Goal: Task Accomplishment & Management: Manage account settings

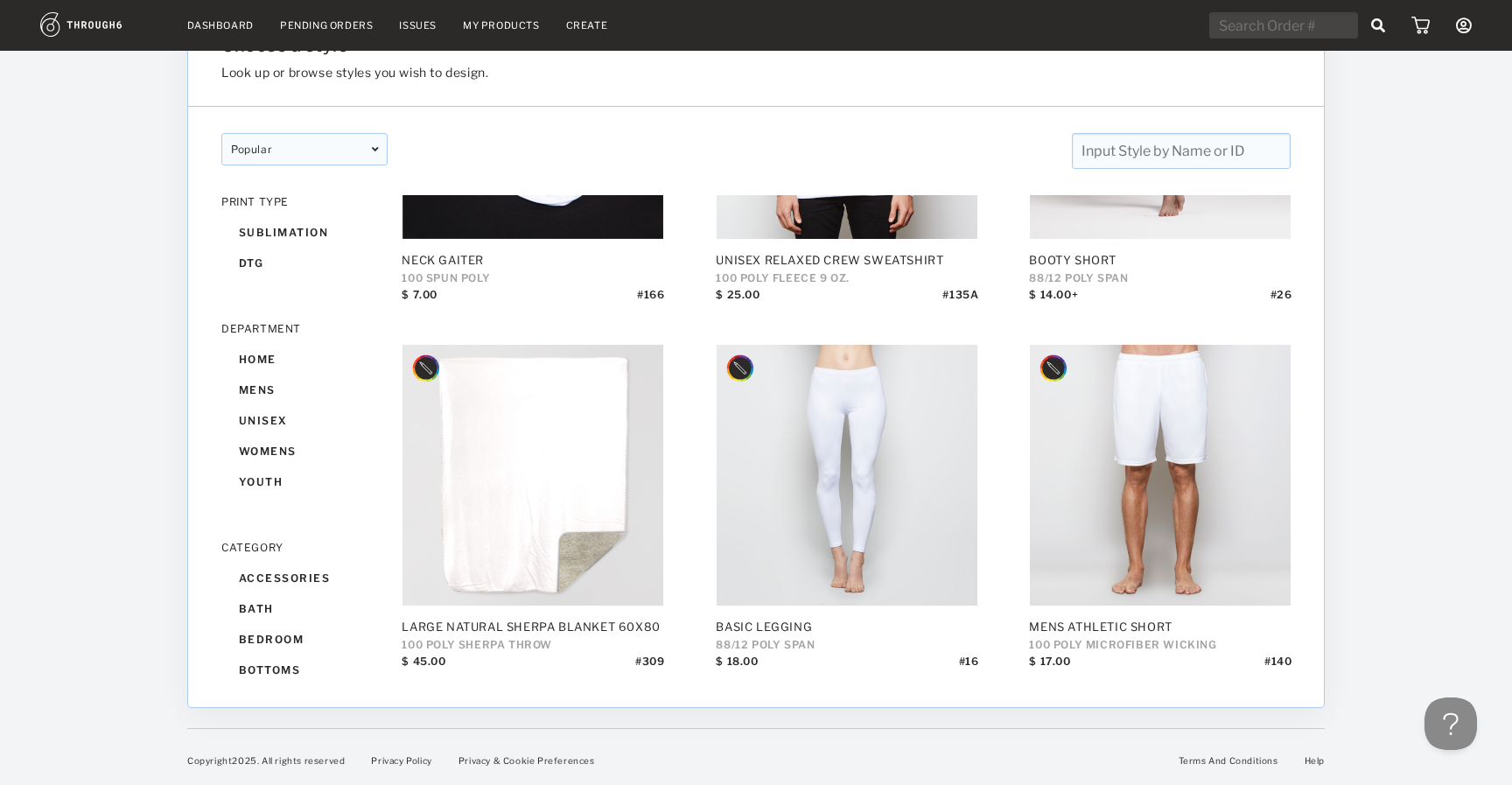
scroll to position [55, 0]
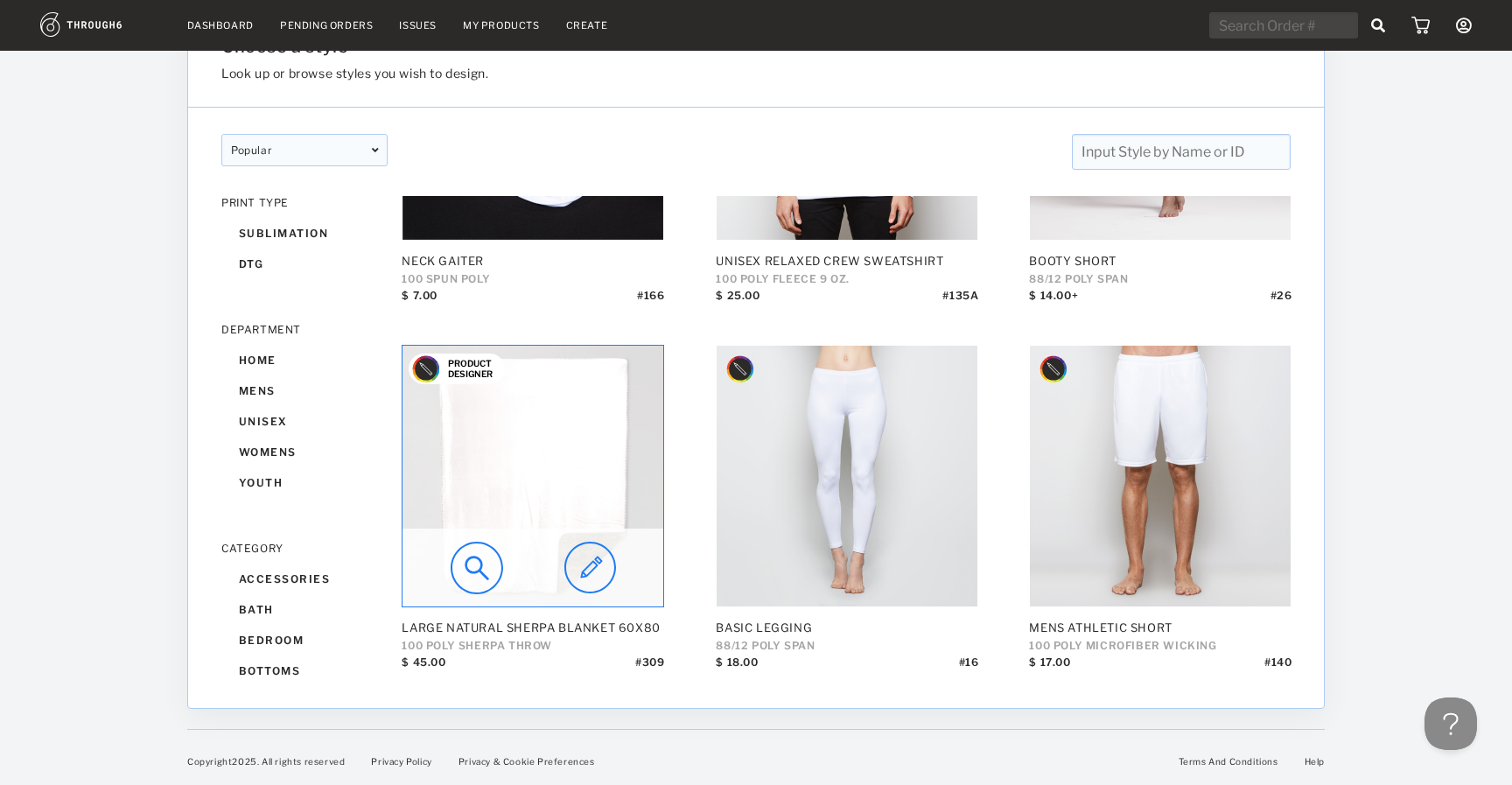
click at [610, 588] on img at bounding box center [590, 568] width 52 height 53
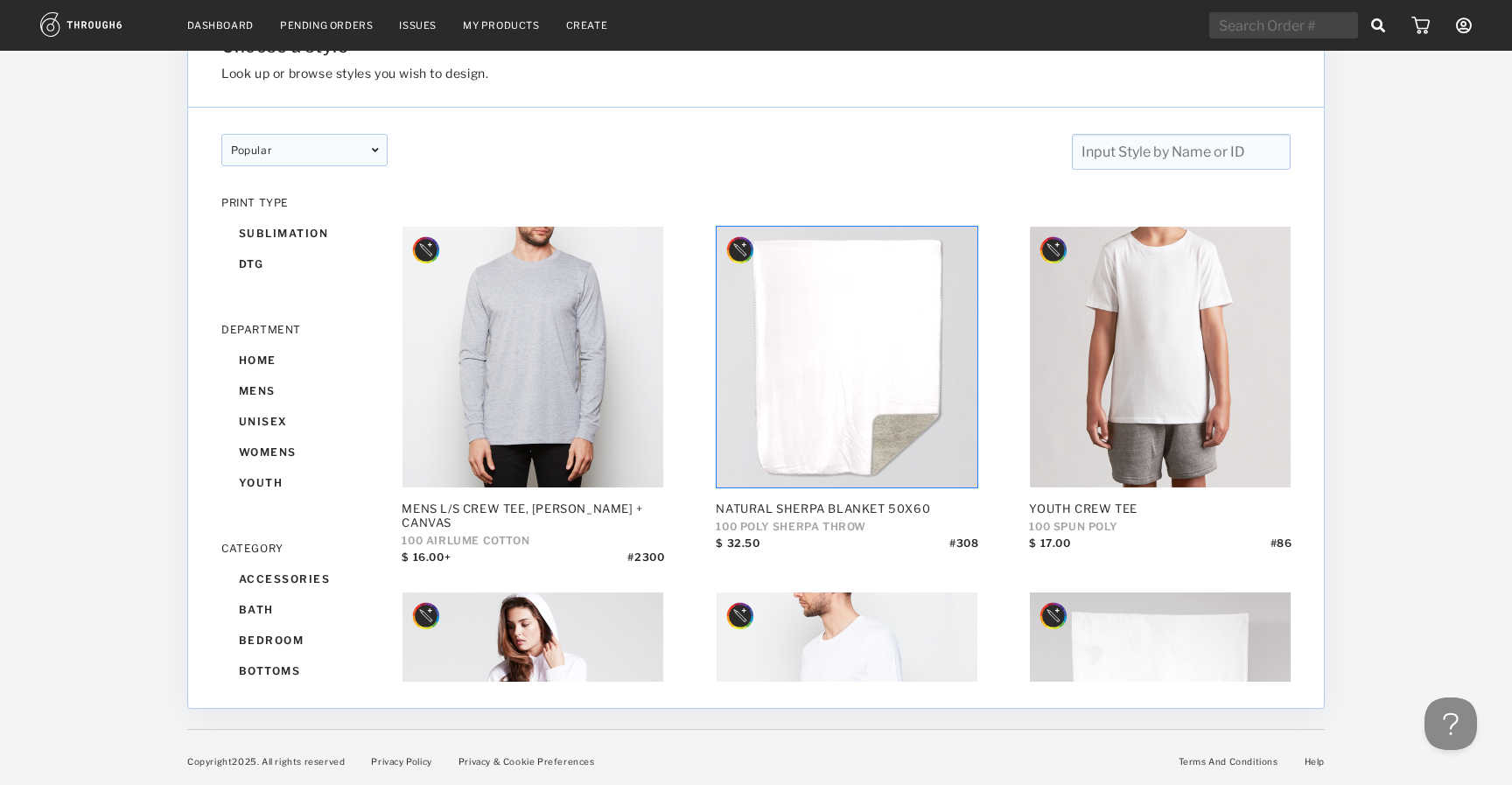
scroll to position [4615, 0]
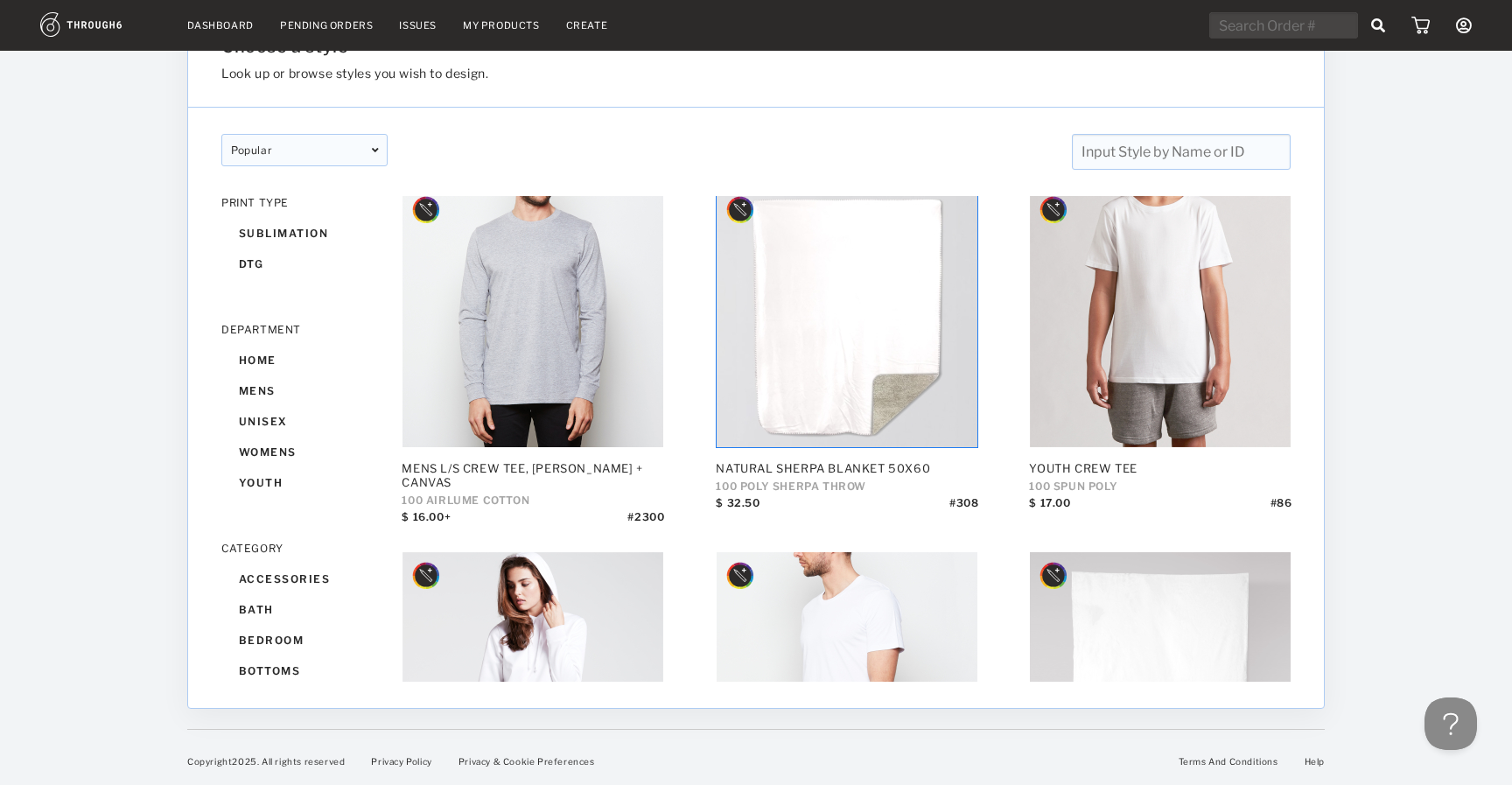
click at [101, 604] on div at bounding box center [93, 362] width 187 height 734
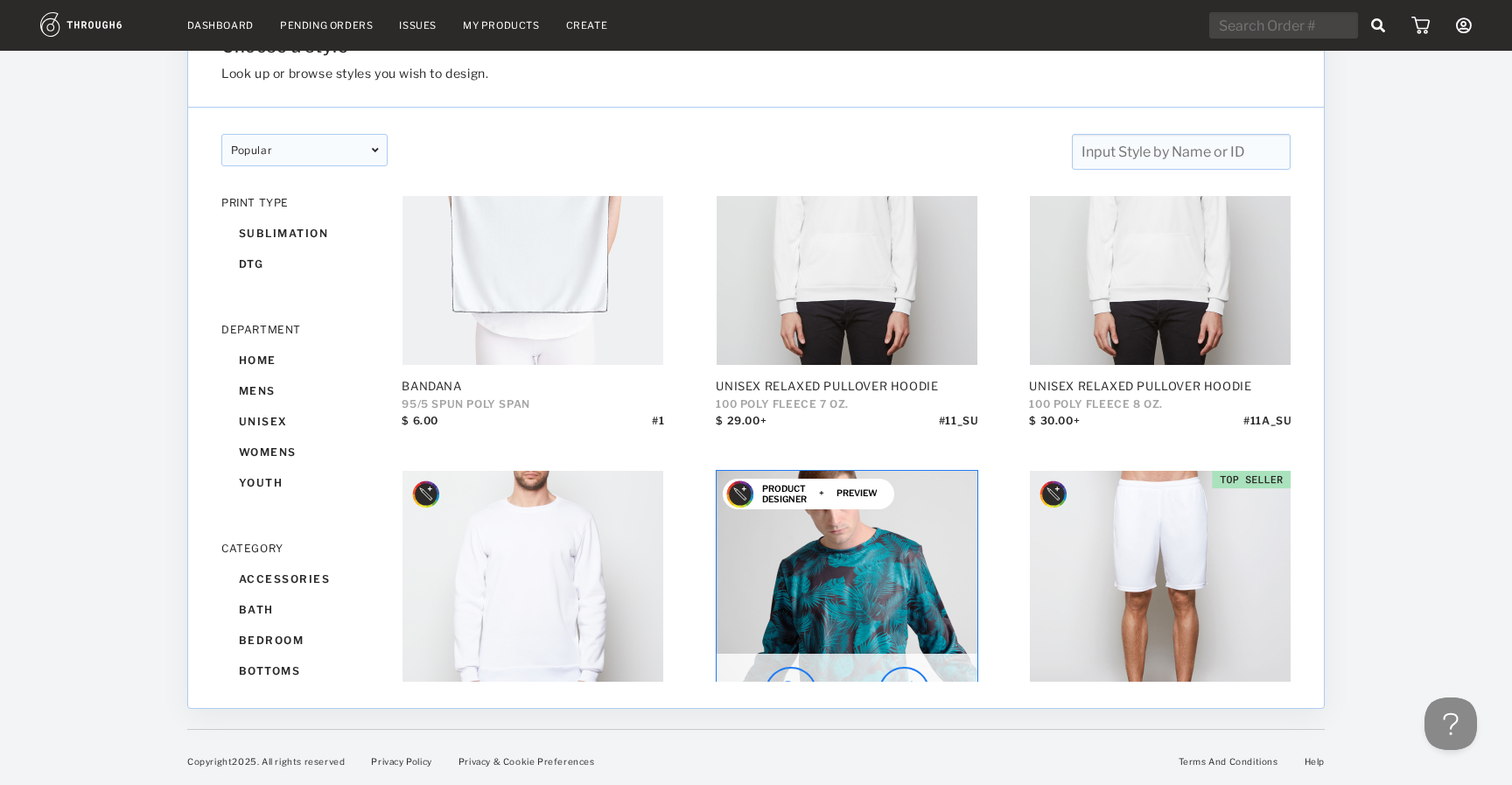
scroll to position [5796, 0]
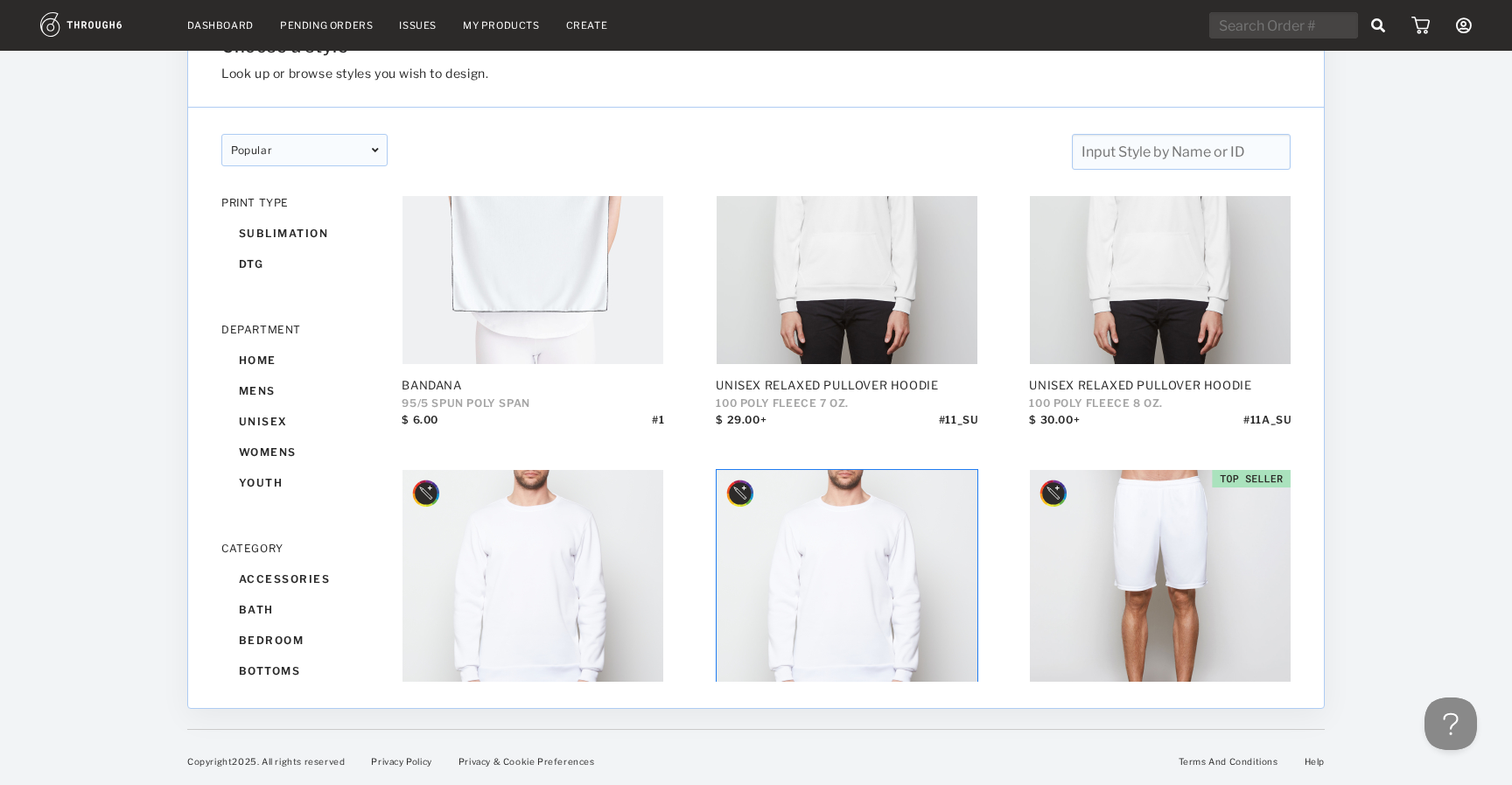
click at [1148, 153] on input "text" at bounding box center [1181, 151] width 219 height 36
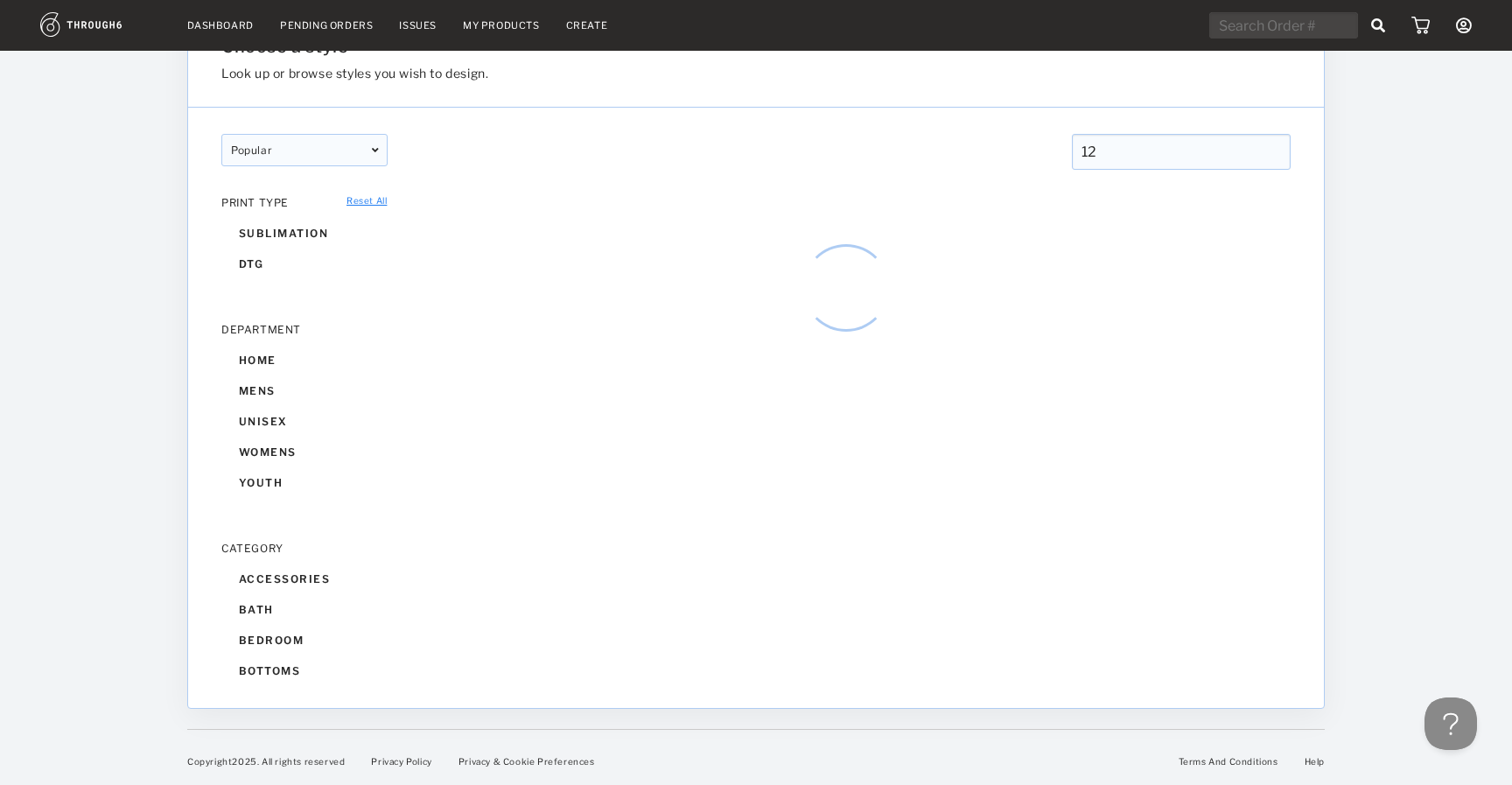
scroll to position [83, 0]
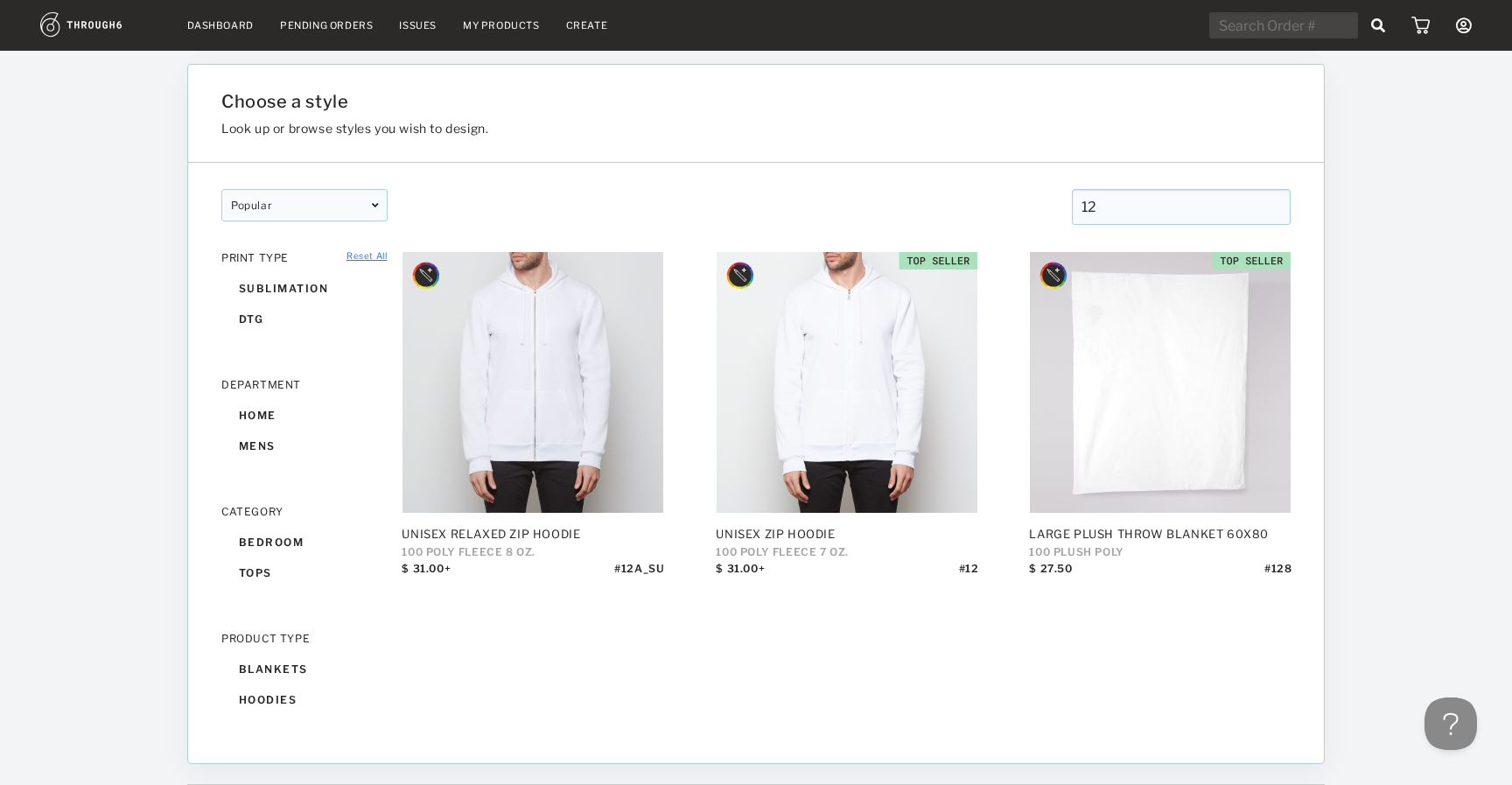
type input "1"
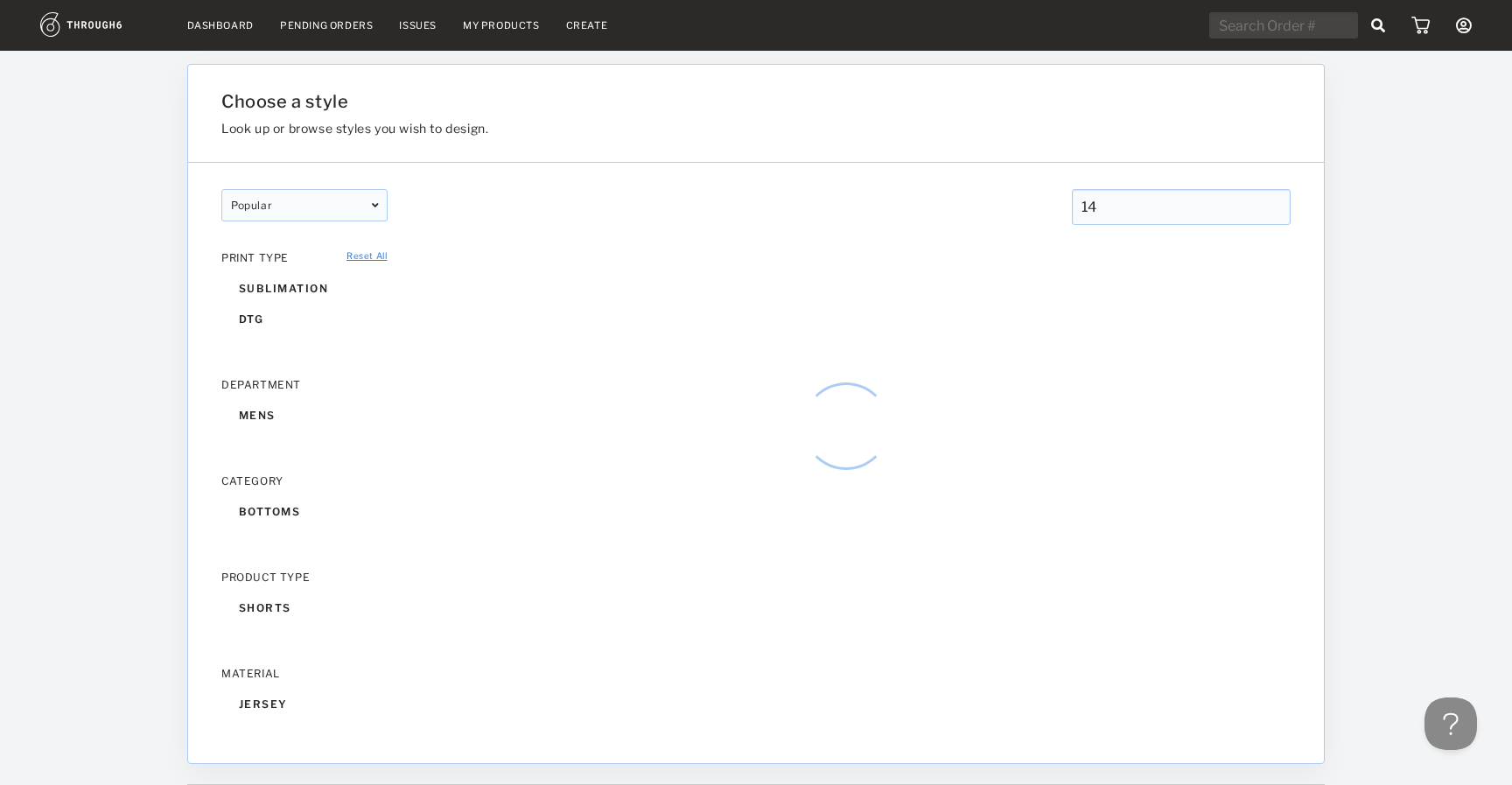
type input "1"
type input "2"
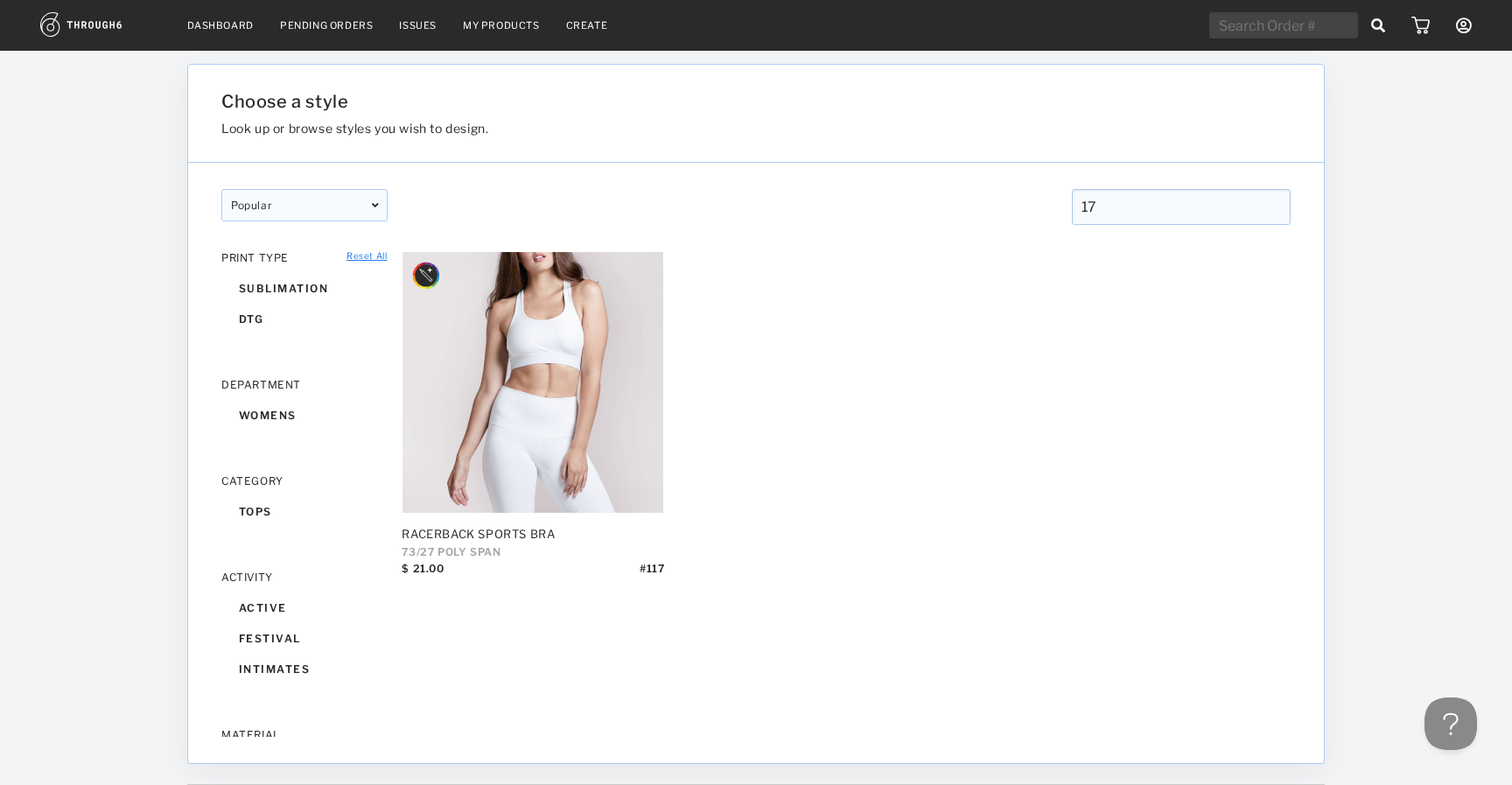
click at [1171, 228] on div at bounding box center [756, 238] width 1122 height 26
click at [1155, 216] on input "17" at bounding box center [1181, 206] width 219 height 36
type input "1"
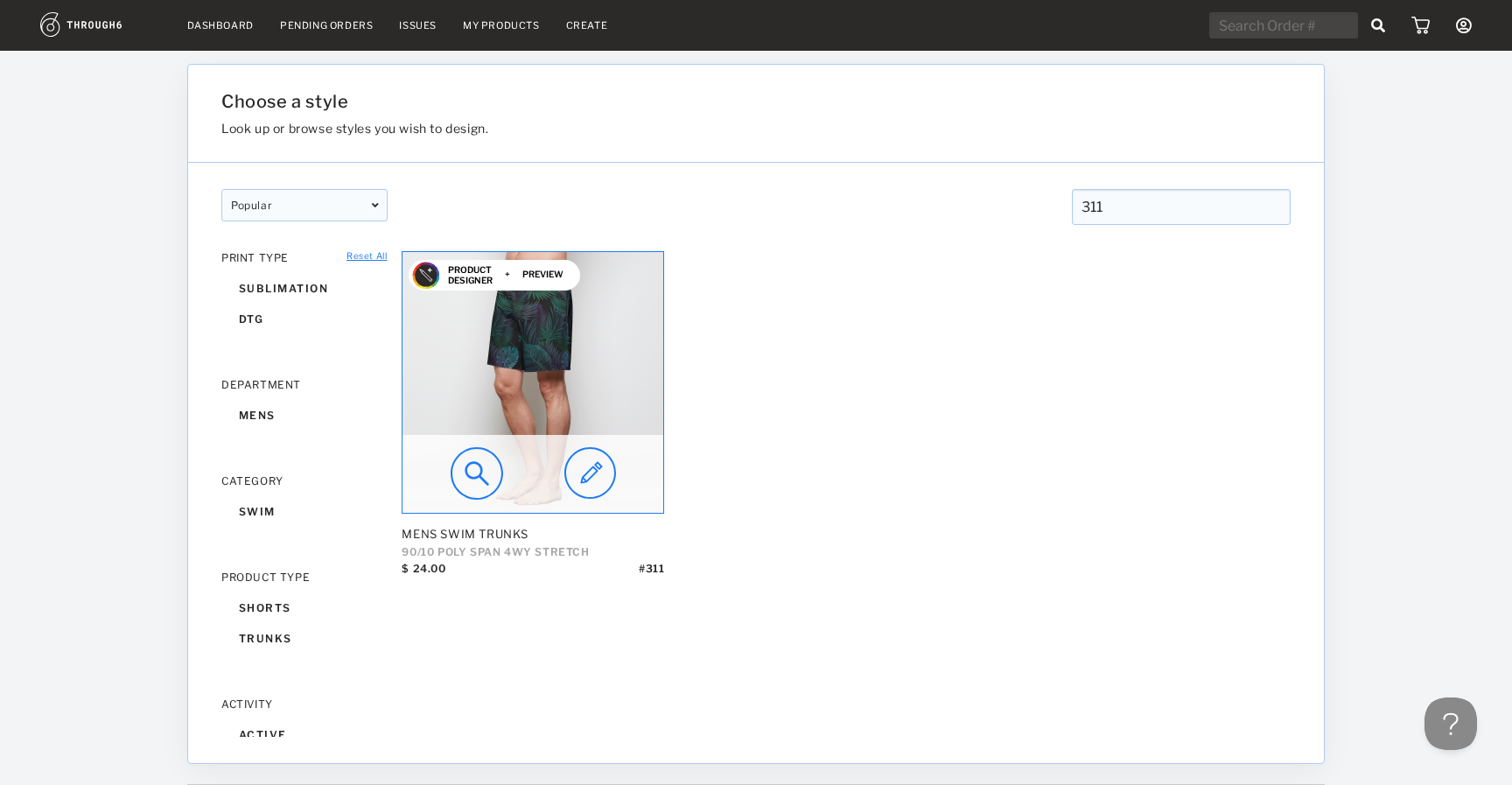
click at [594, 389] on img at bounding box center [532, 382] width 261 height 261
click at [611, 476] on img at bounding box center [590, 473] width 52 height 53
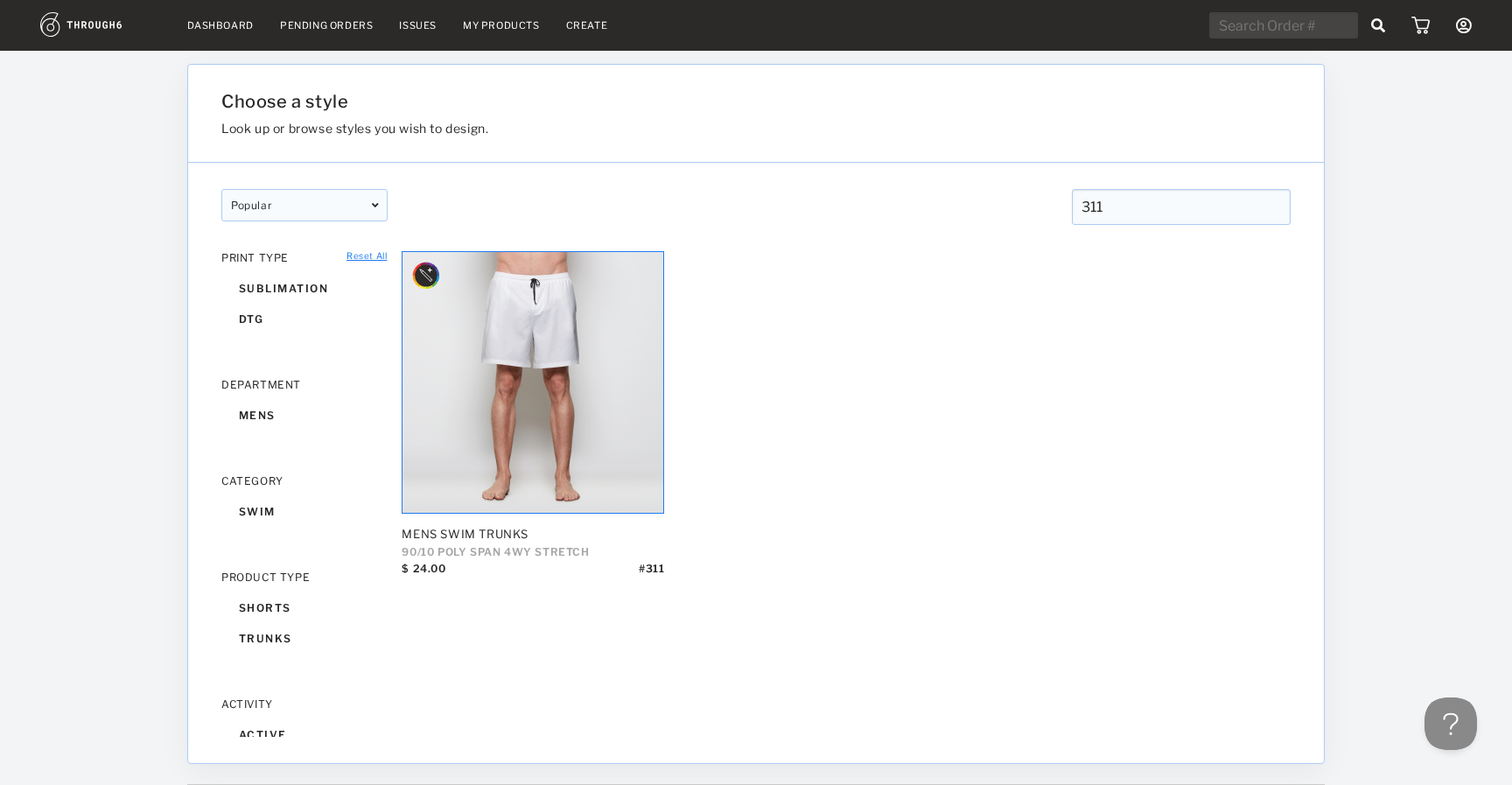
drag, startPoint x: 1117, startPoint y: 208, endPoint x: 973, endPoint y: 209, distance: 144.0
click at [973, 209] on div "popular designer featured popular New designer featured popular New 311 311 CLE…" at bounding box center [756, 194] width 1136 height 62
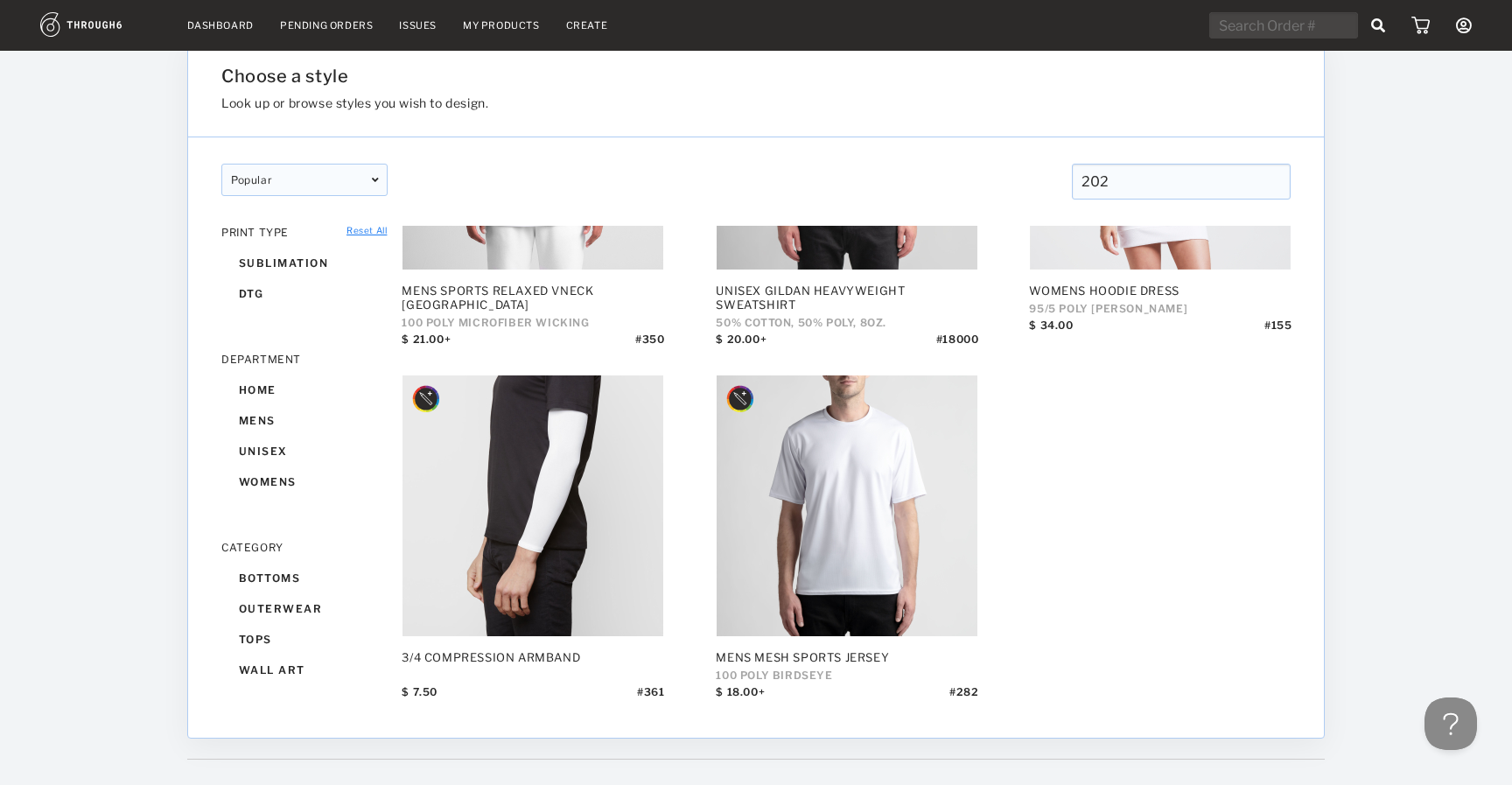
scroll to position [26, 0]
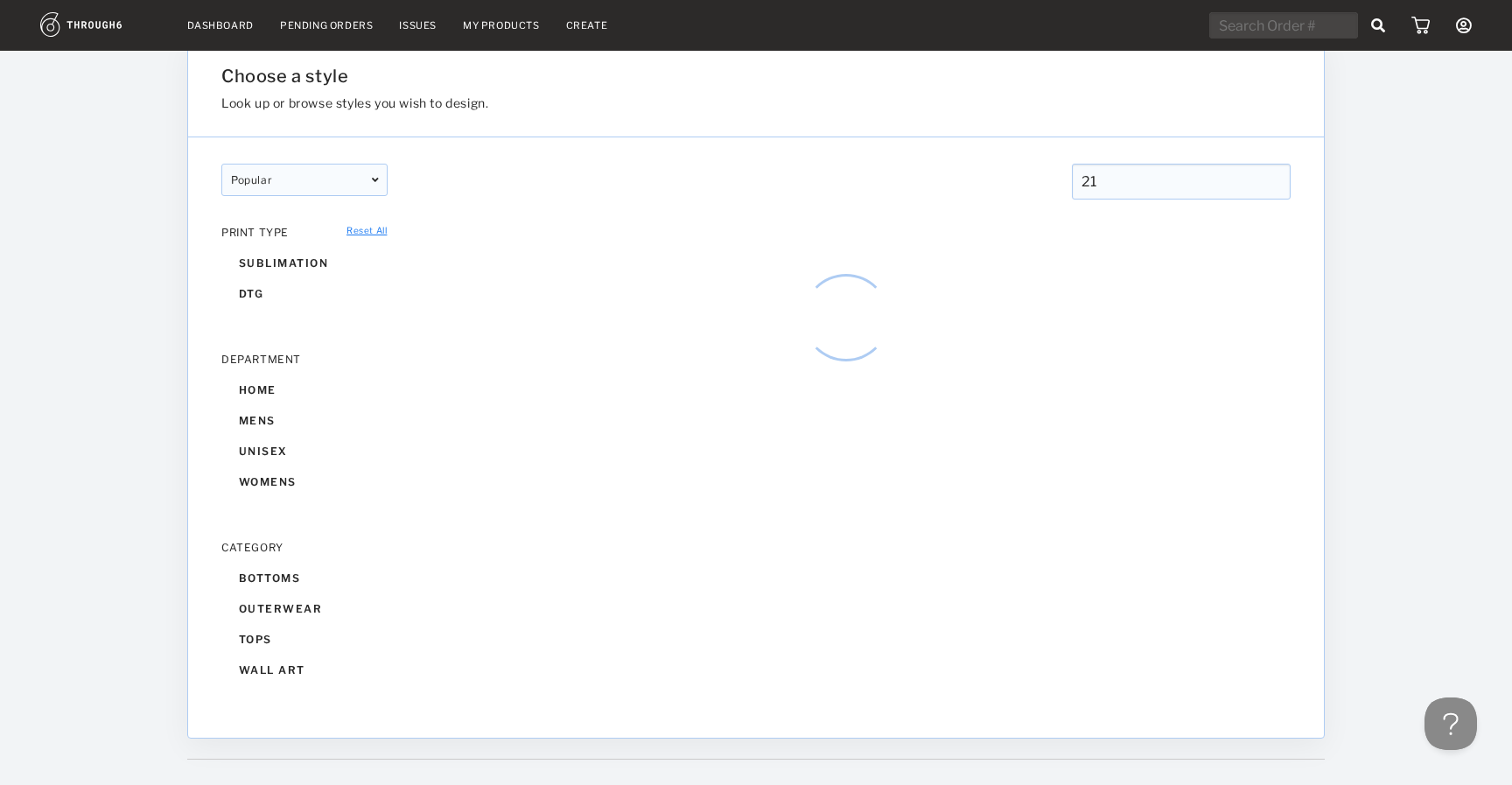
type input "2"
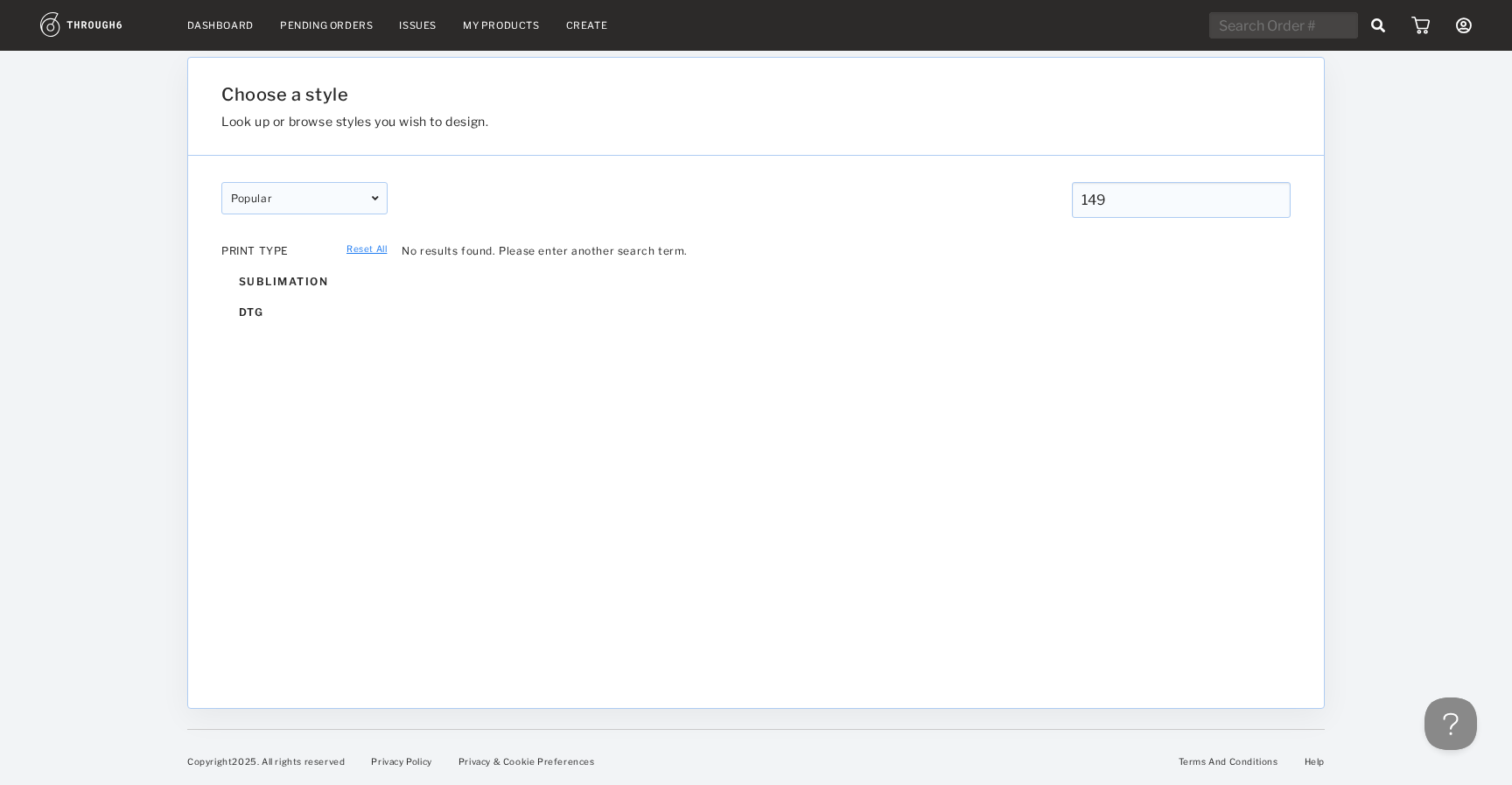
type input "149"
click at [205, 29] on link "Dashboard" at bounding box center [220, 26] width 67 height 12
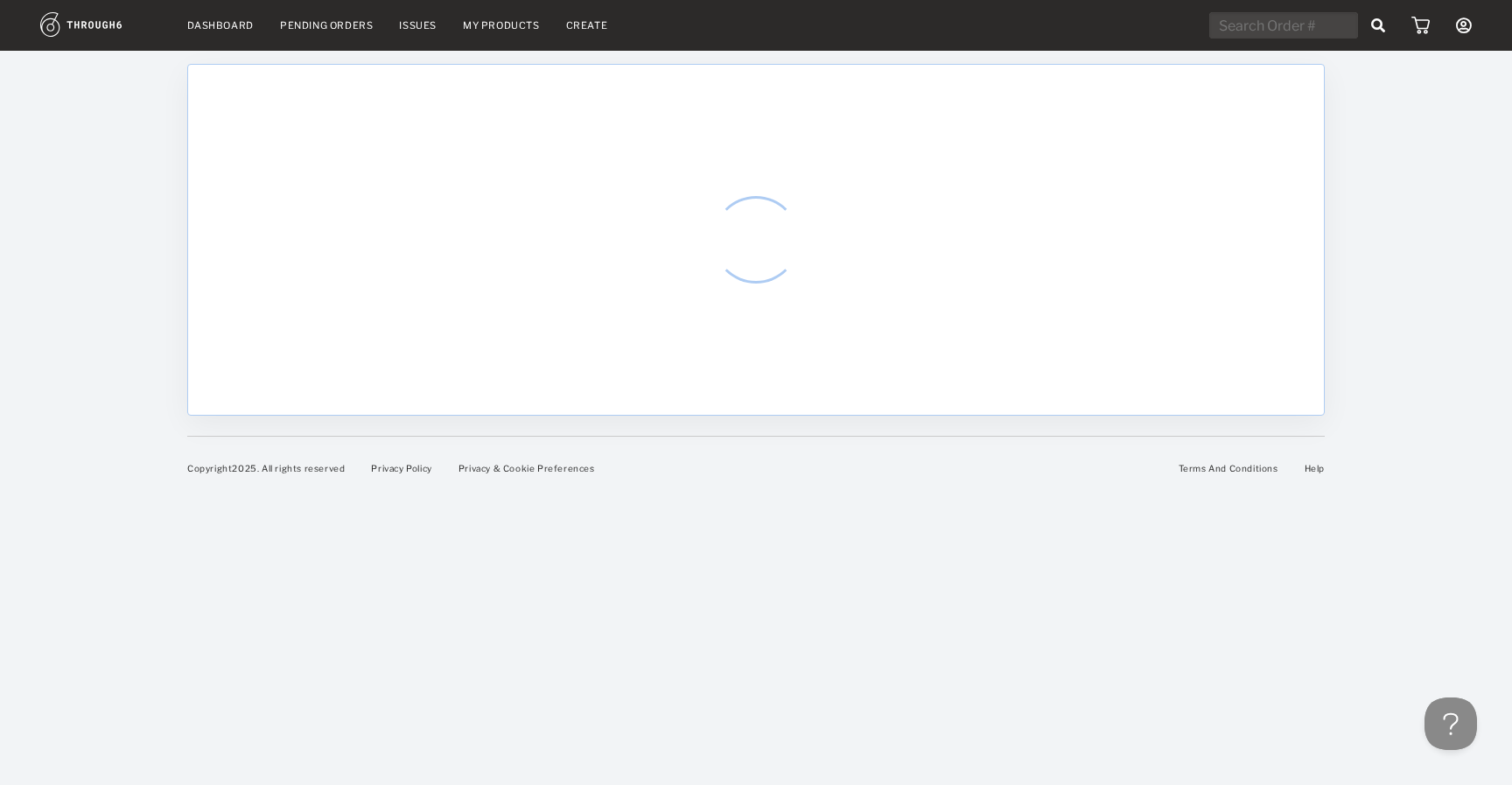
select select "8"
select select "2025"
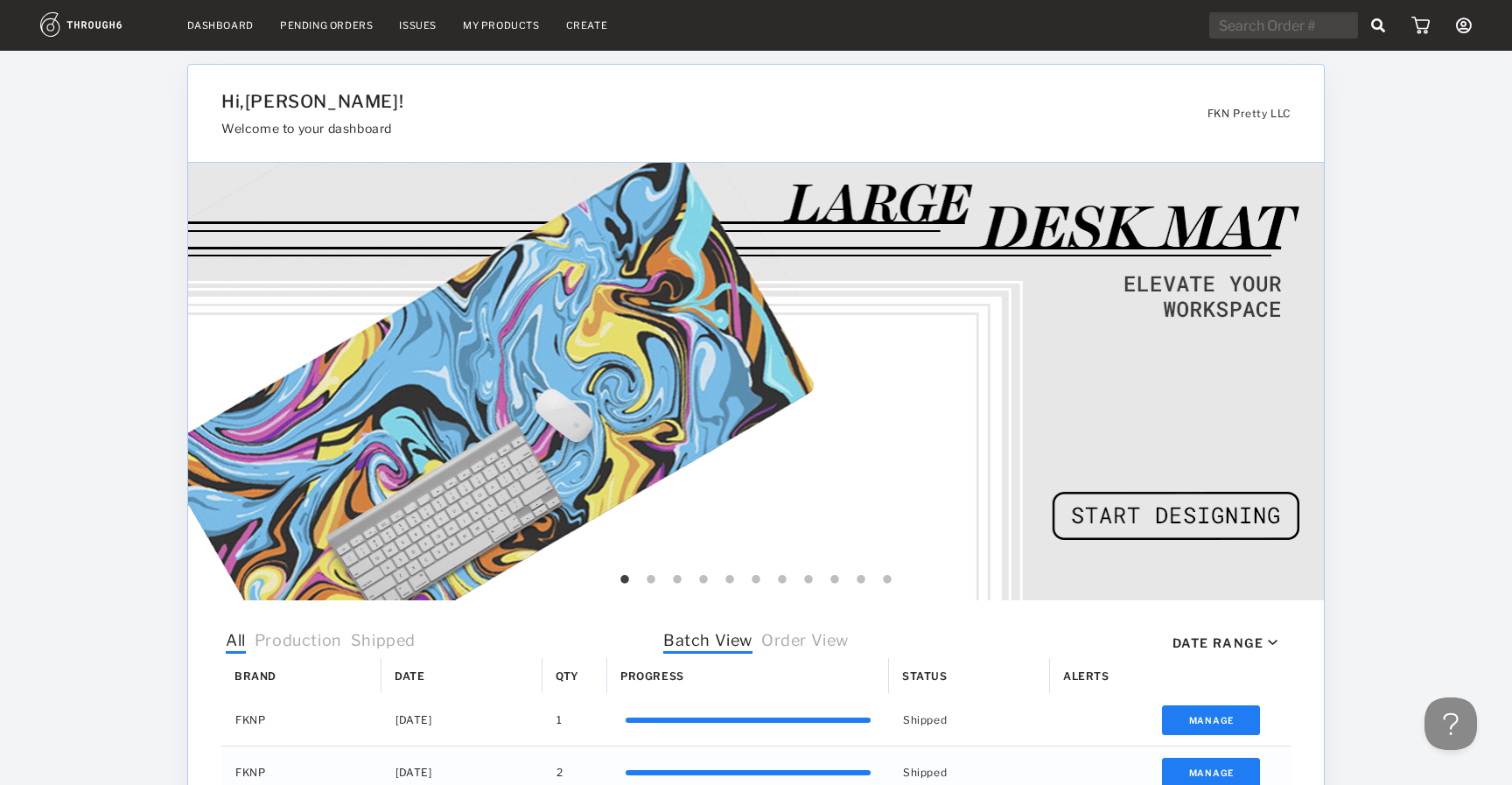
click at [228, 26] on link "Dashboard" at bounding box center [220, 26] width 67 height 12
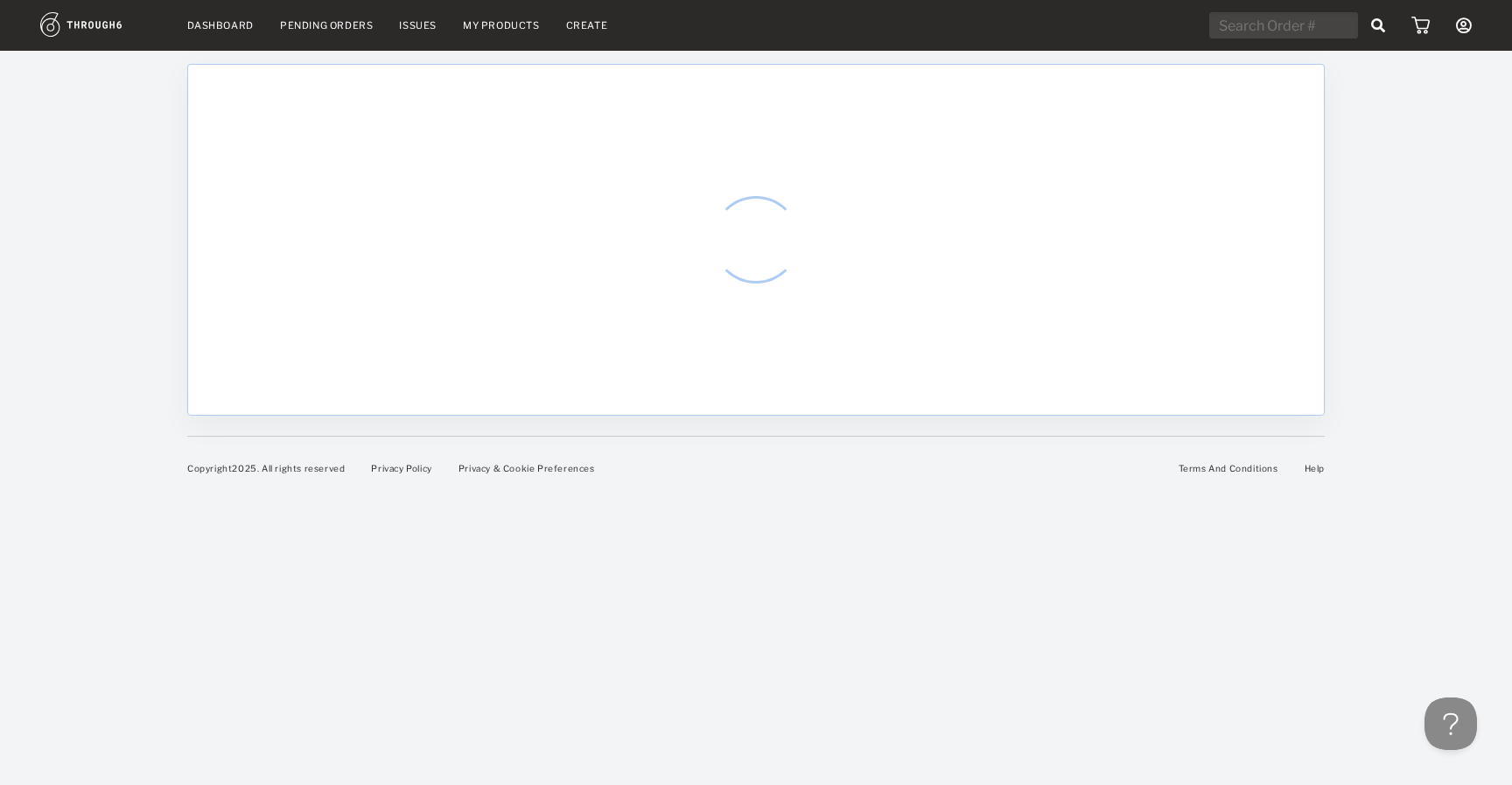
select select "8"
select select "2025"
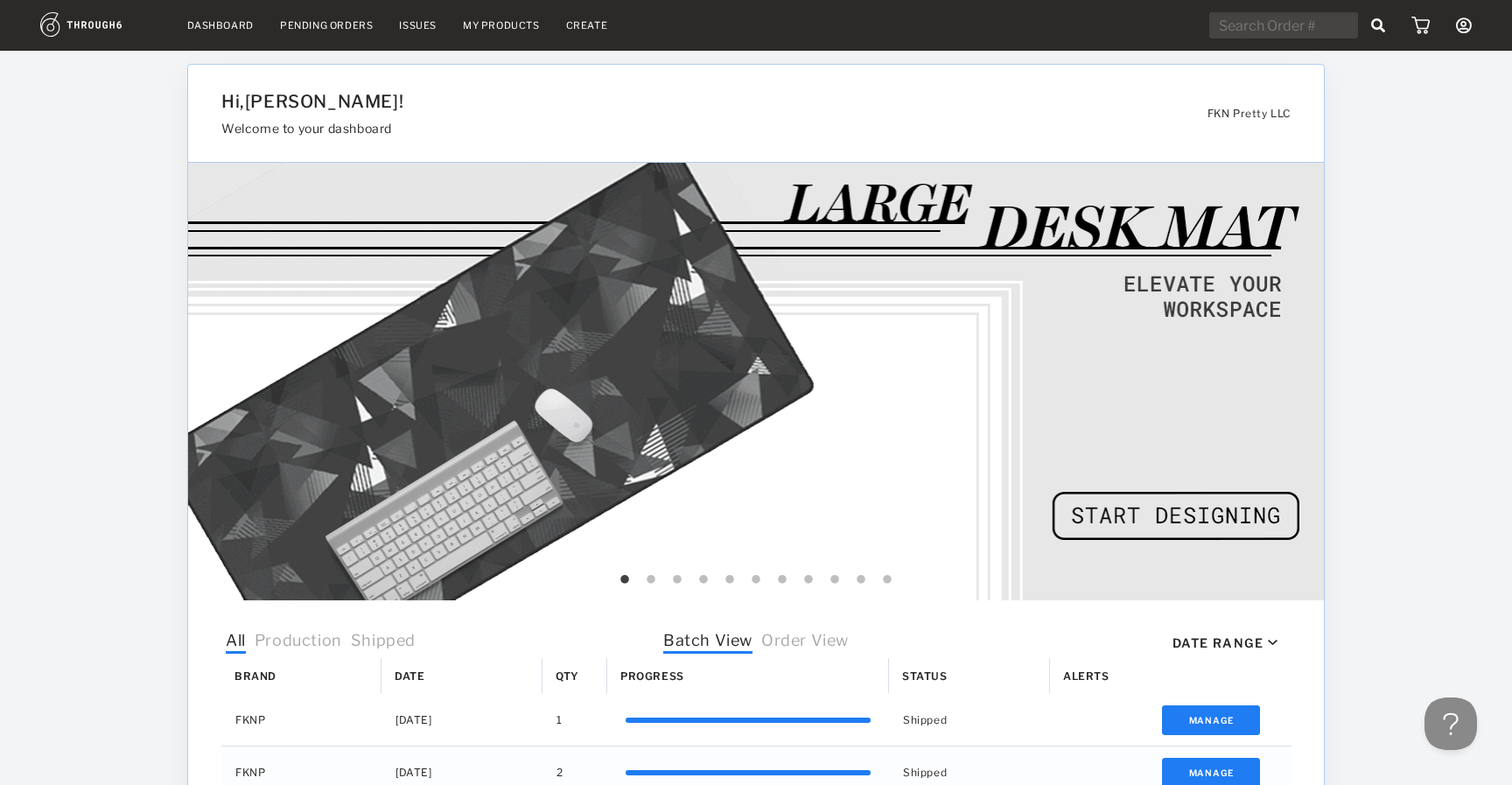
click at [482, 22] on link "My Products" at bounding box center [501, 26] width 77 height 12
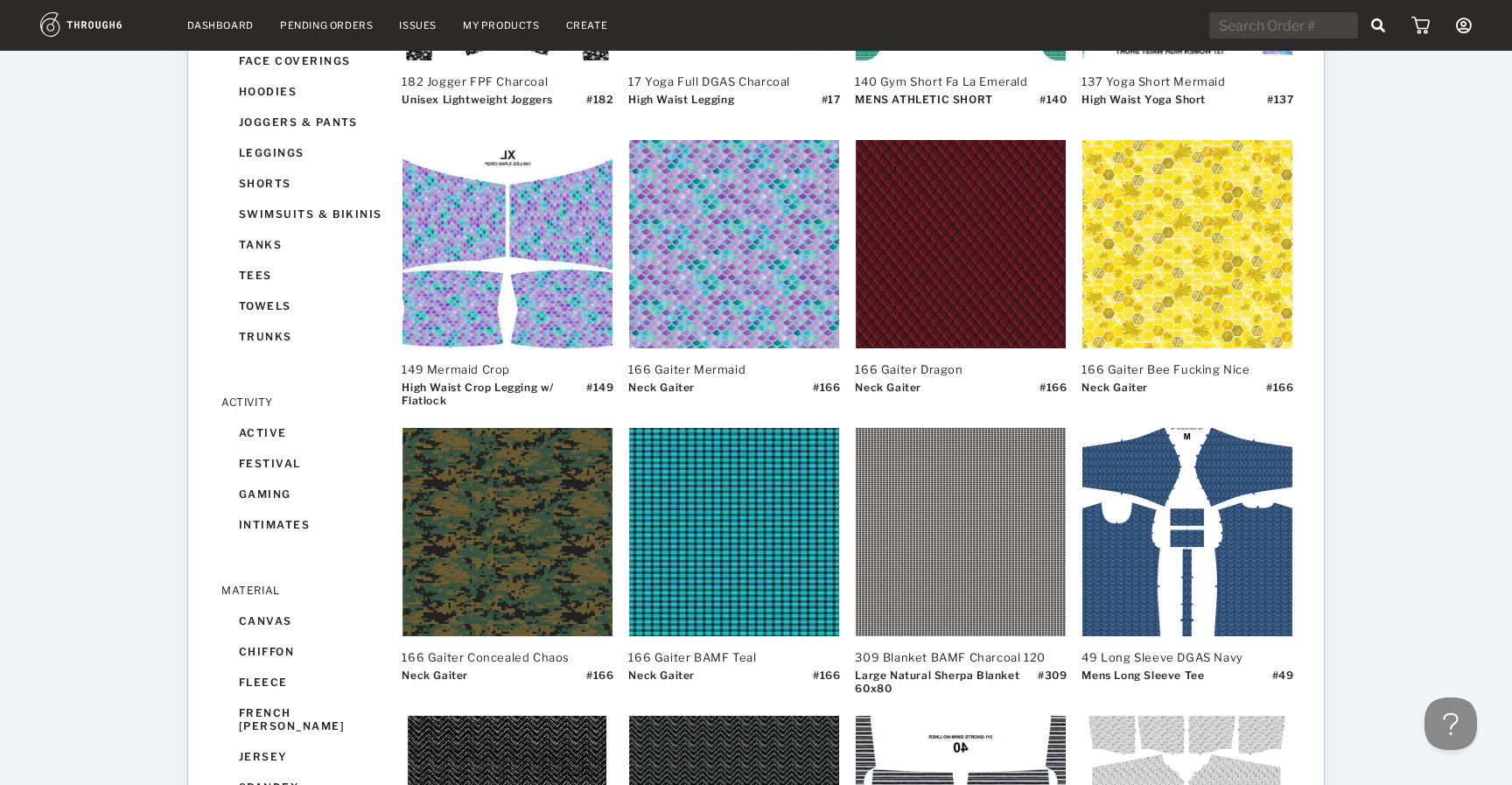
scroll to position [983, 0]
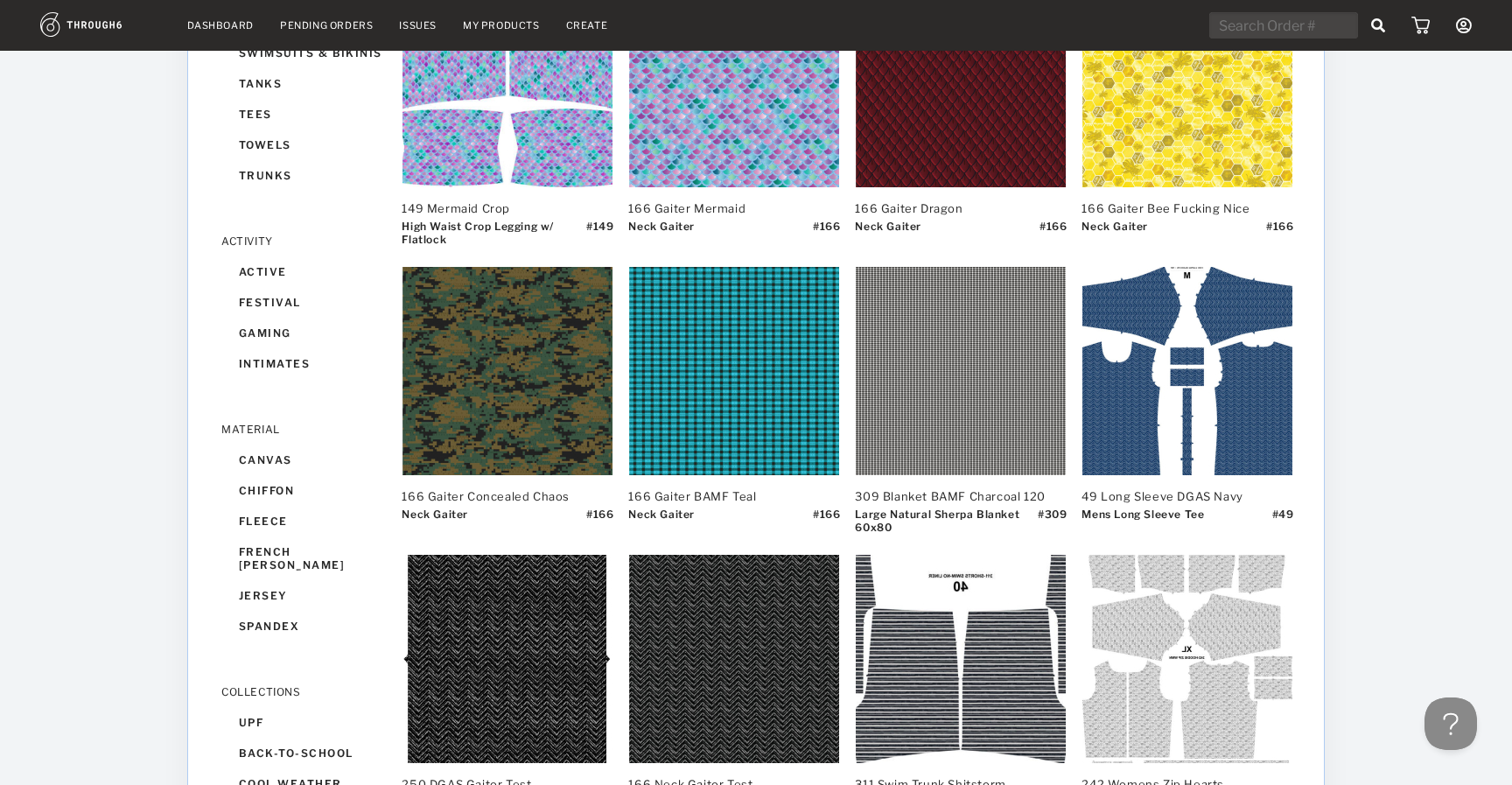
scroll to position [1059, 0]
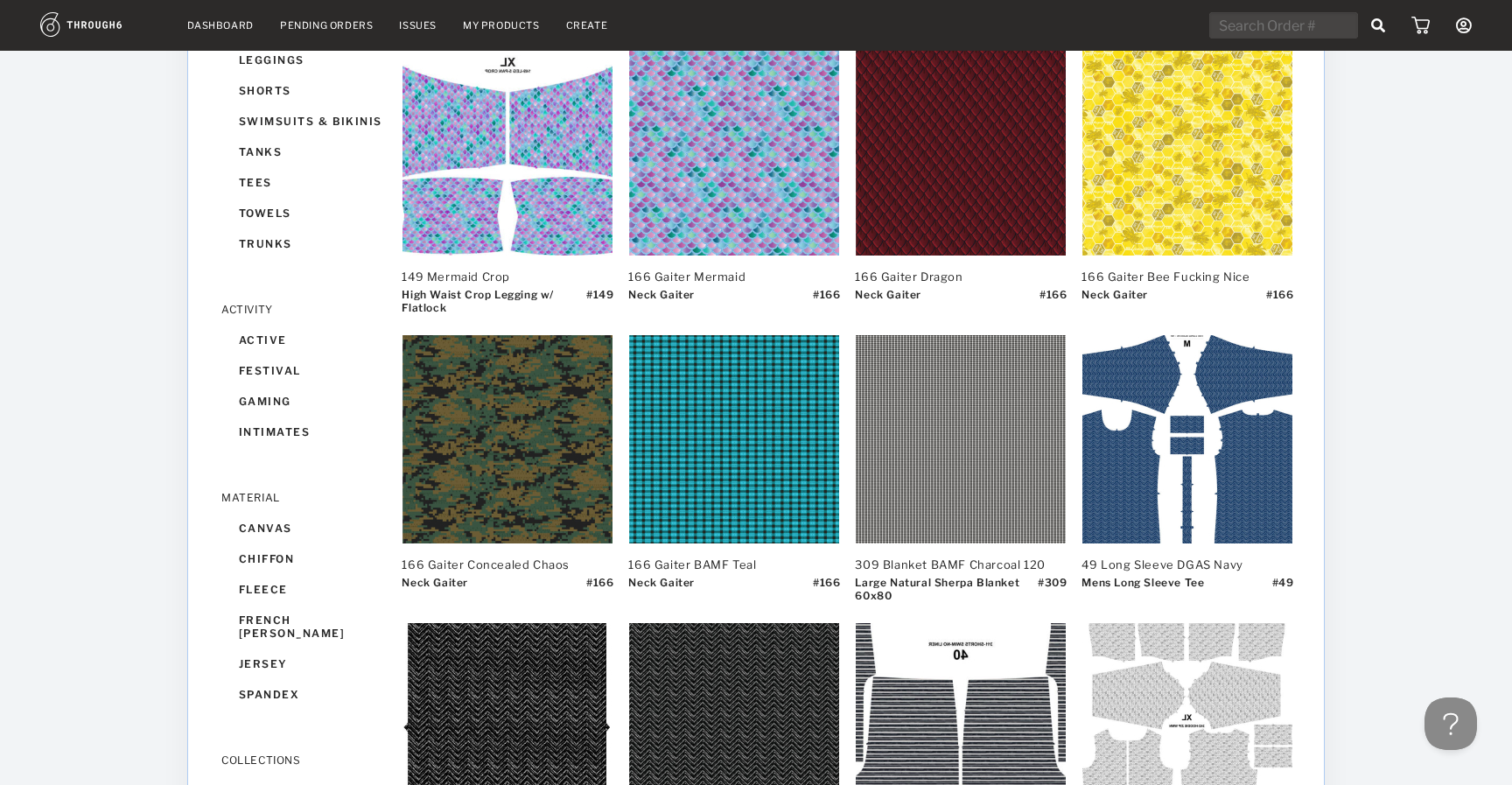
click at [918, 269] on div "166 Gaiter Dragon Neck Gaiter # 166" at bounding box center [960, 182] width 210 height 271
click at [917, 274] on div "166 Gaiter Dragon" at bounding box center [960, 277] width 210 height 14
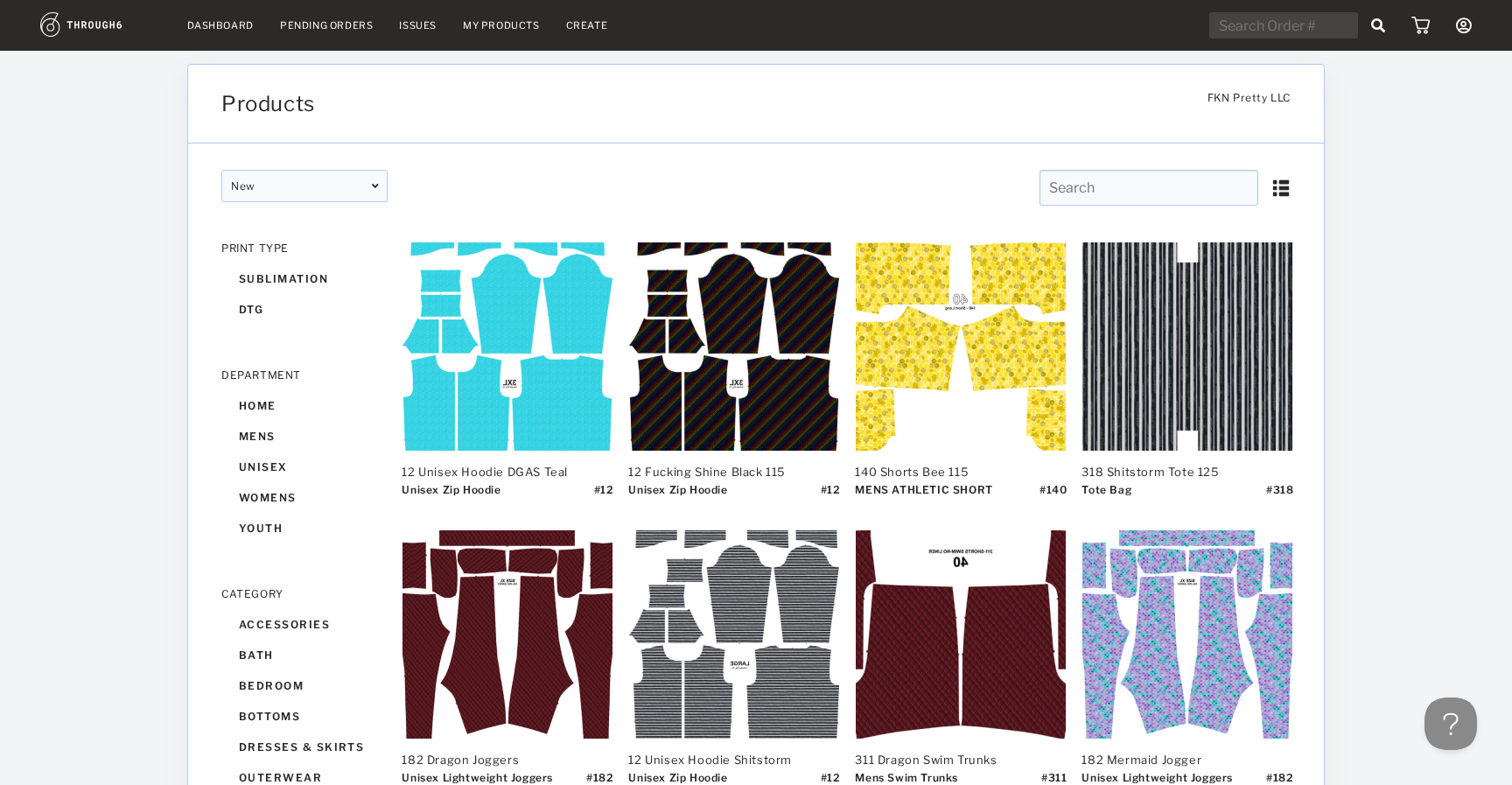
scroll to position [-1, 0]
click at [412, 25] on div "Issues" at bounding box center [417, 26] width 37 height 12
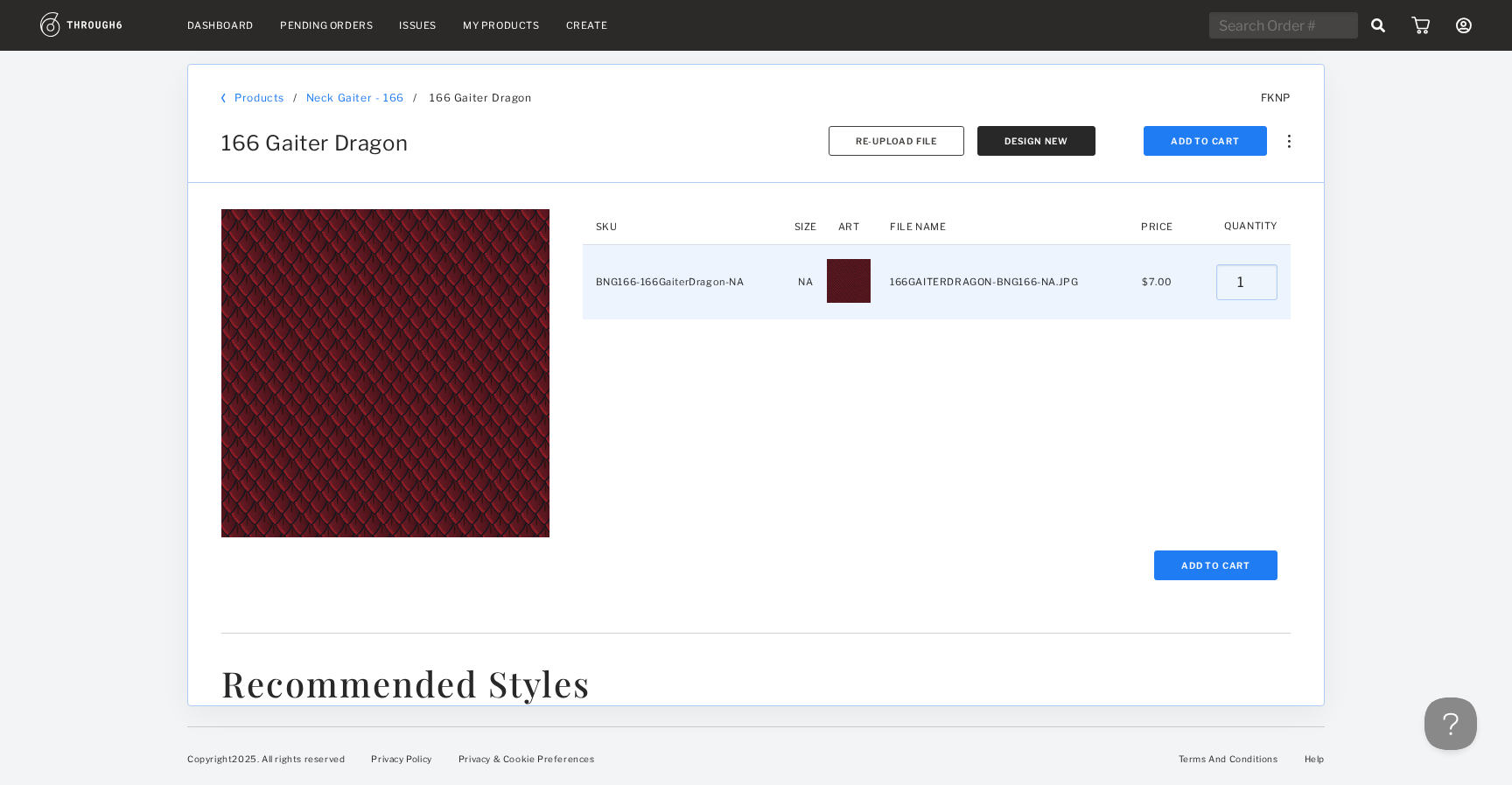
click at [1247, 264] on input "1" at bounding box center [1247, 282] width 61 height 36
type input "0"
click at [1250, 271] on input "0" at bounding box center [1247, 282] width 61 height 36
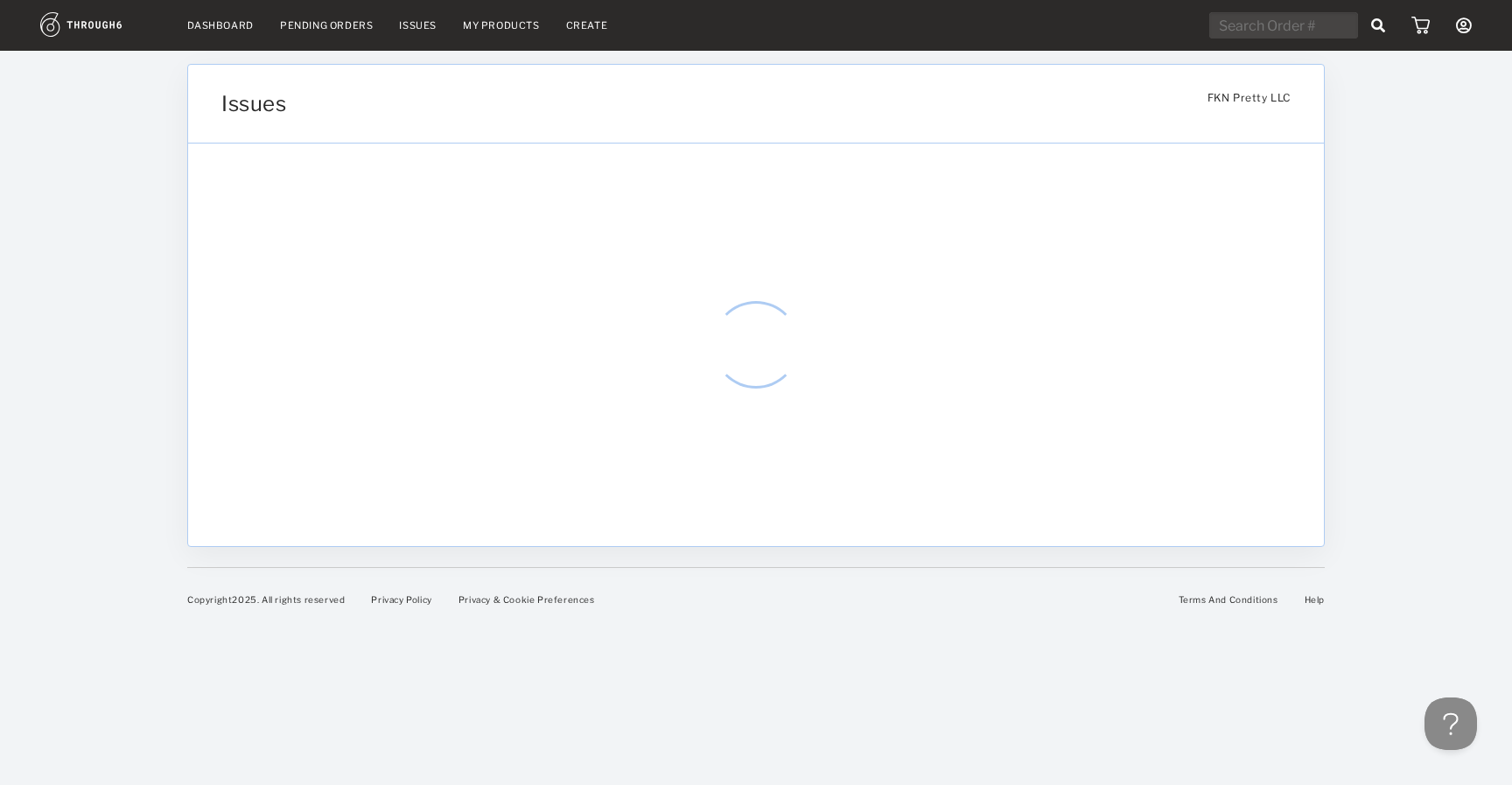
click at [1459, 26] on icon at bounding box center [1464, 26] width 16 height 16
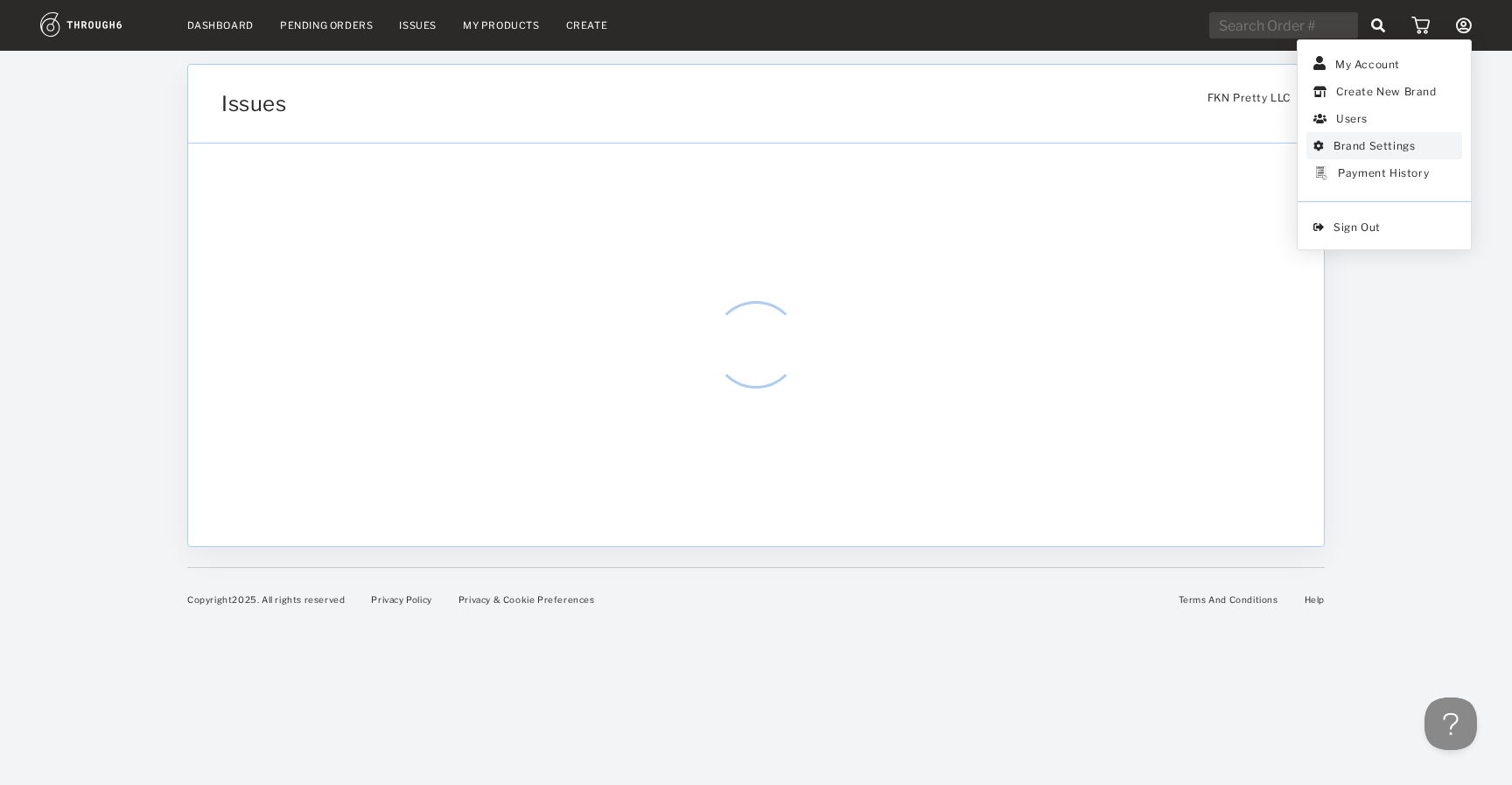
click at [1410, 149] on link "Brand Settings" at bounding box center [1384, 145] width 156 height 27
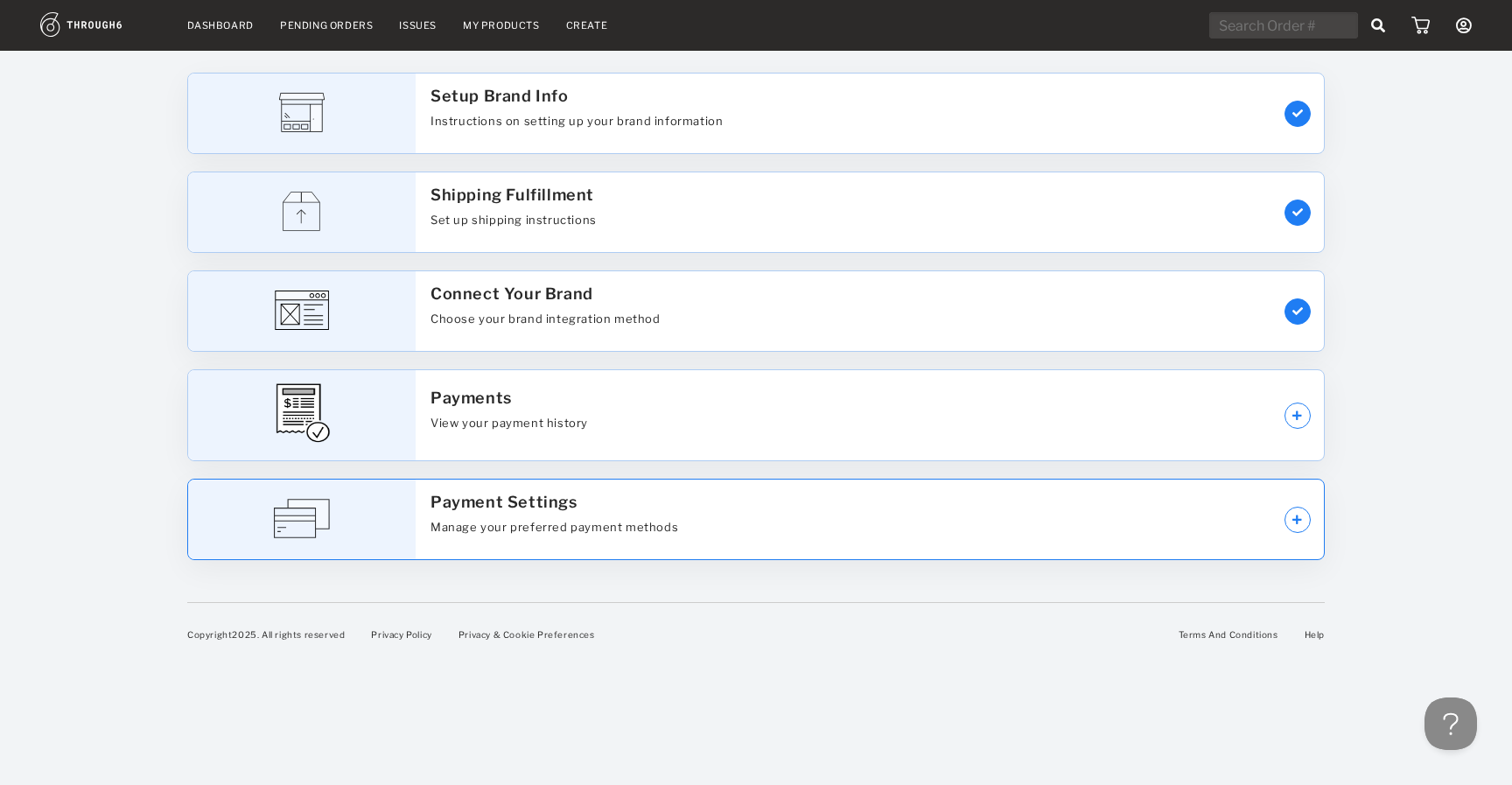
click at [883, 514] on div "Payment Settings Manage your preferred payment methods" at bounding box center [844, 519] width 853 height 79
click at [806, 424] on div "Payments View your payment history" at bounding box center [844, 415] width 853 height 90
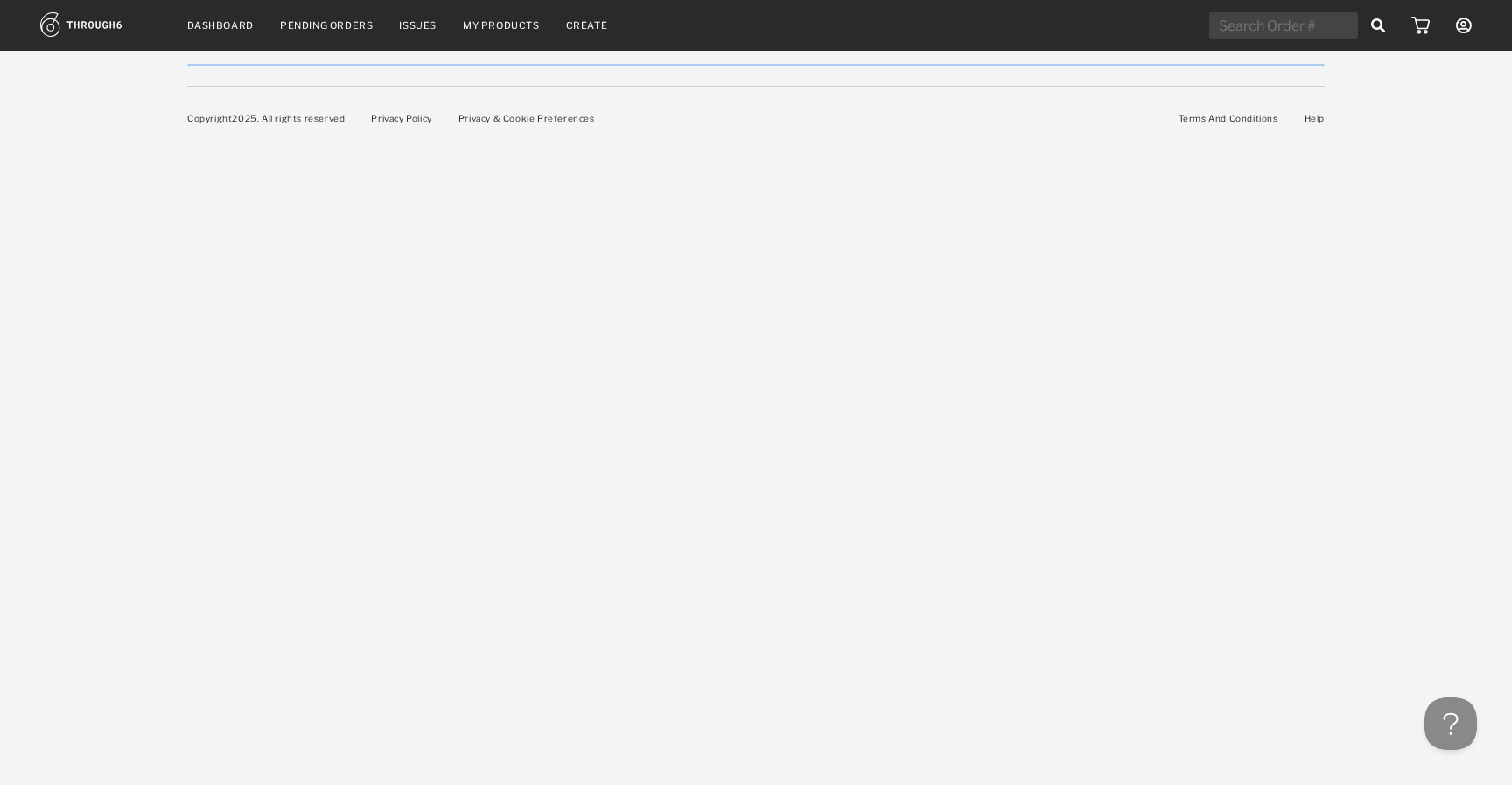
select select "8"
select select "2025"
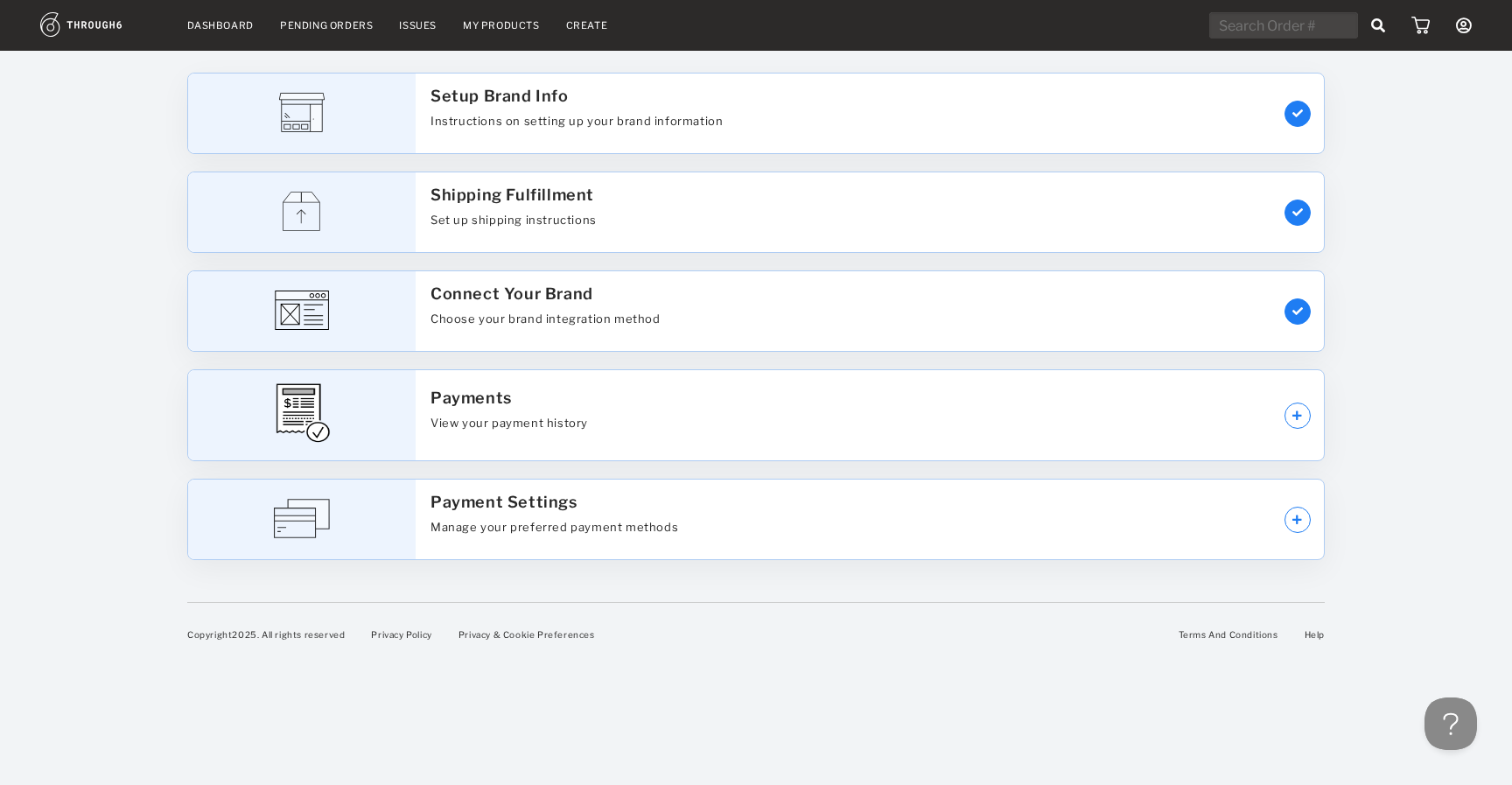
click at [1467, 28] on icon at bounding box center [1464, 26] width 16 height 16
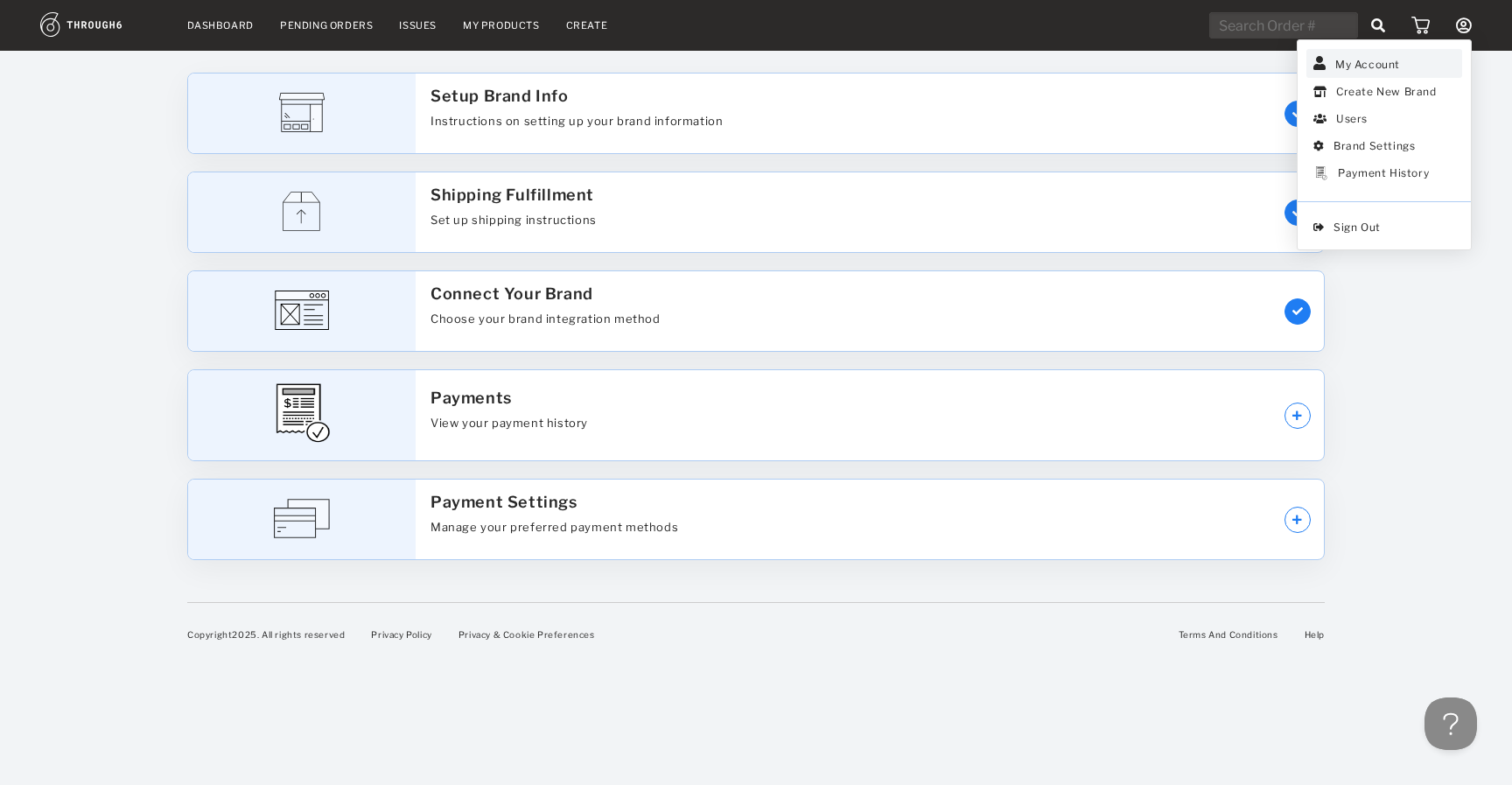
click at [1396, 63] on link "My Account" at bounding box center [1384, 63] width 156 height 28
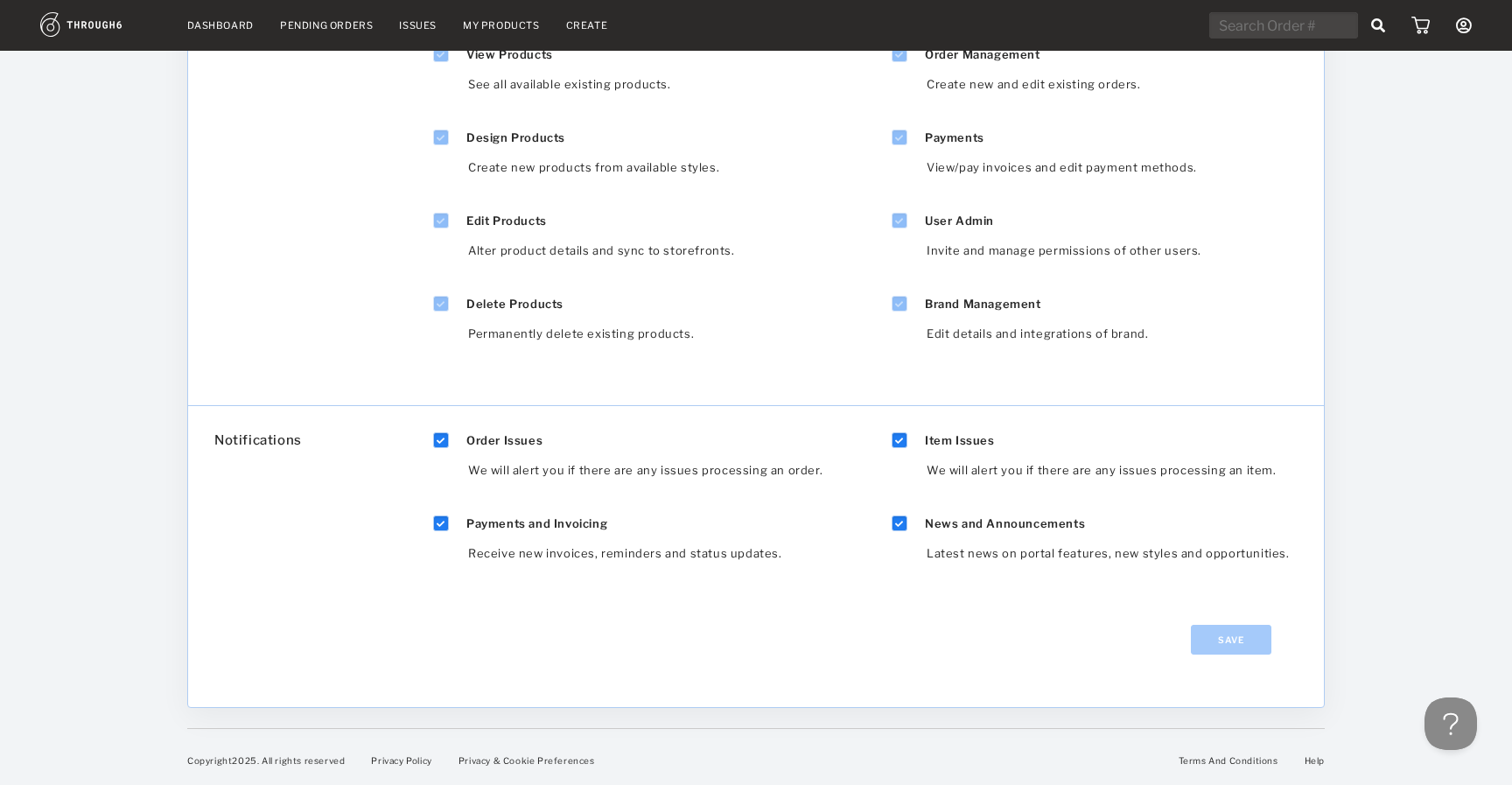
scroll to position [481, 0]
click at [1438, 723] on button at bounding box center [1447, 720] width 53 height 53
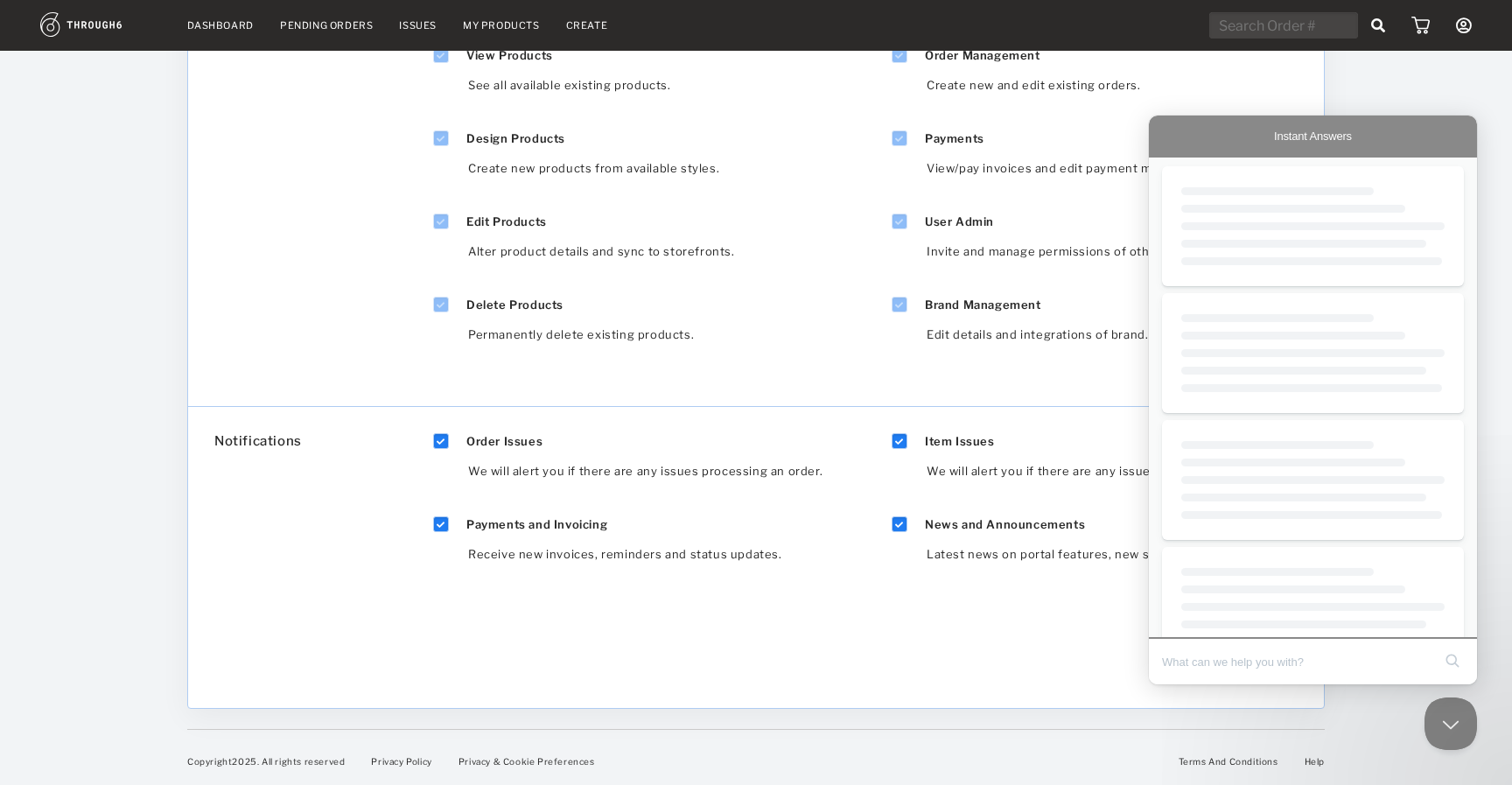
scroll to position [0, 0]
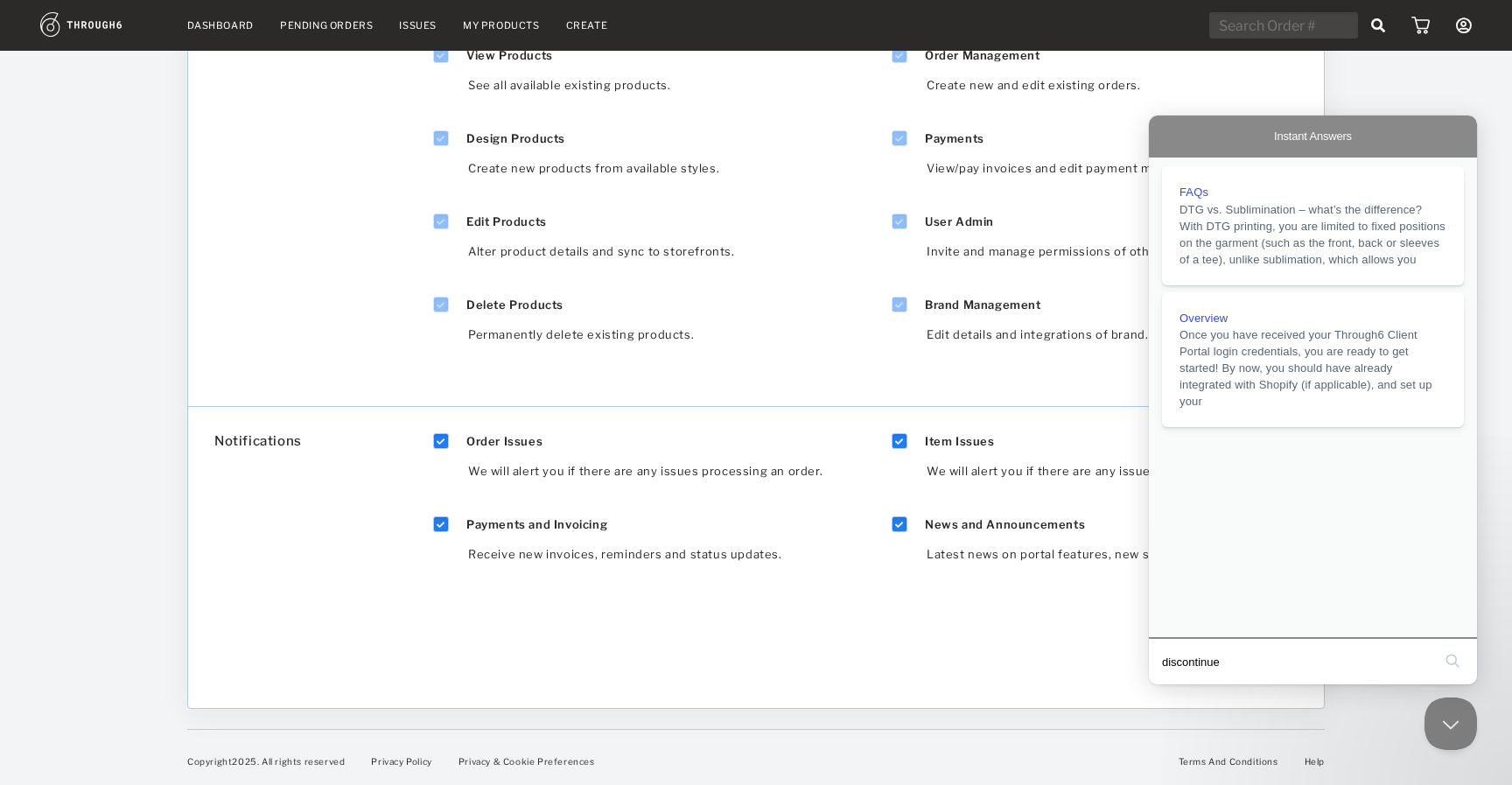
type input "discontinued"
click at [1452, 663] on button "search" at bounding box center [1451, 660] width 28 height 28
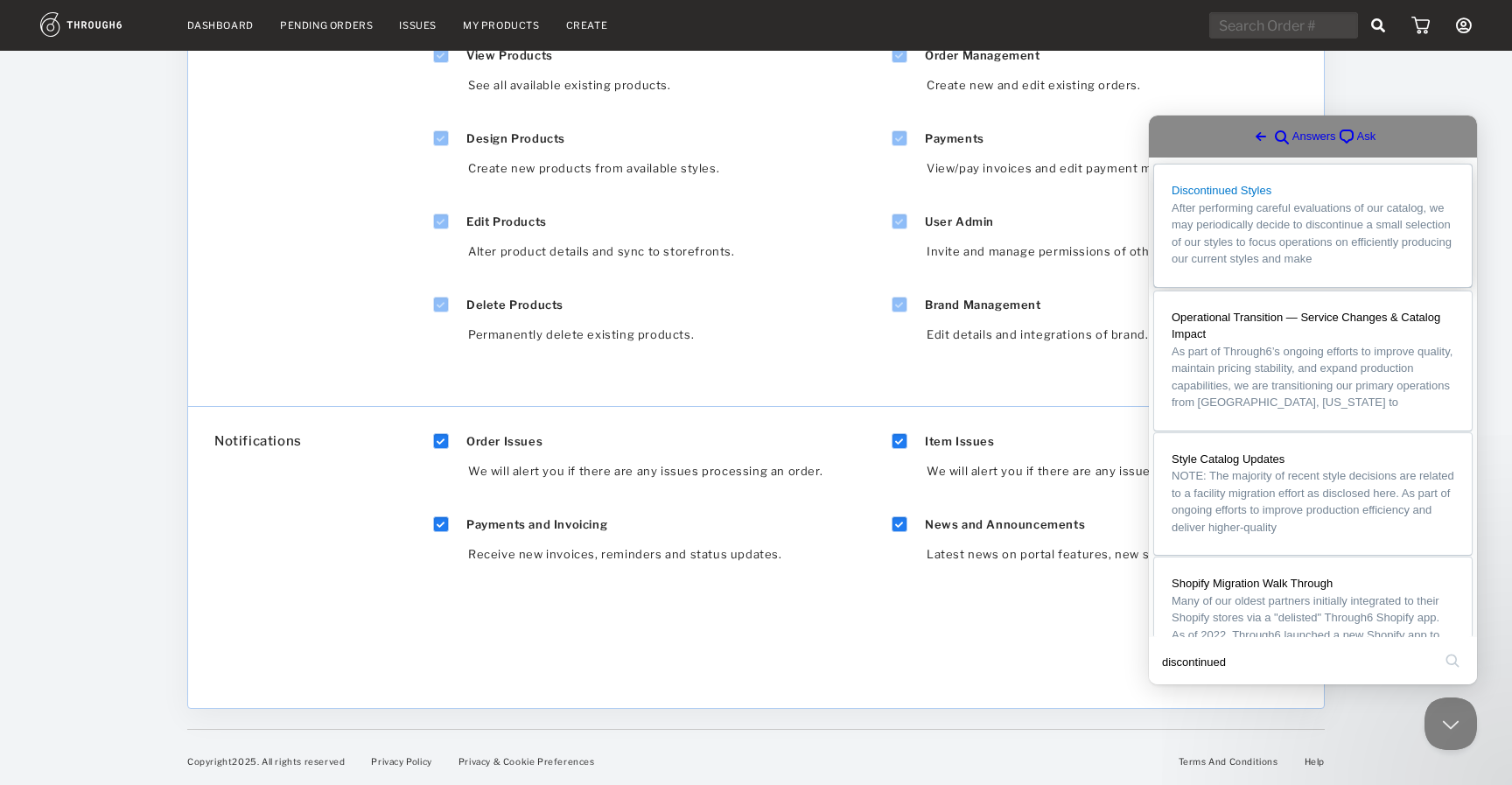
click at [1279, 198] on link "Discontinued Styles After performing careful evaluations of our catalog, we may…" at bounding box center [1313, 226] width 318 height 123
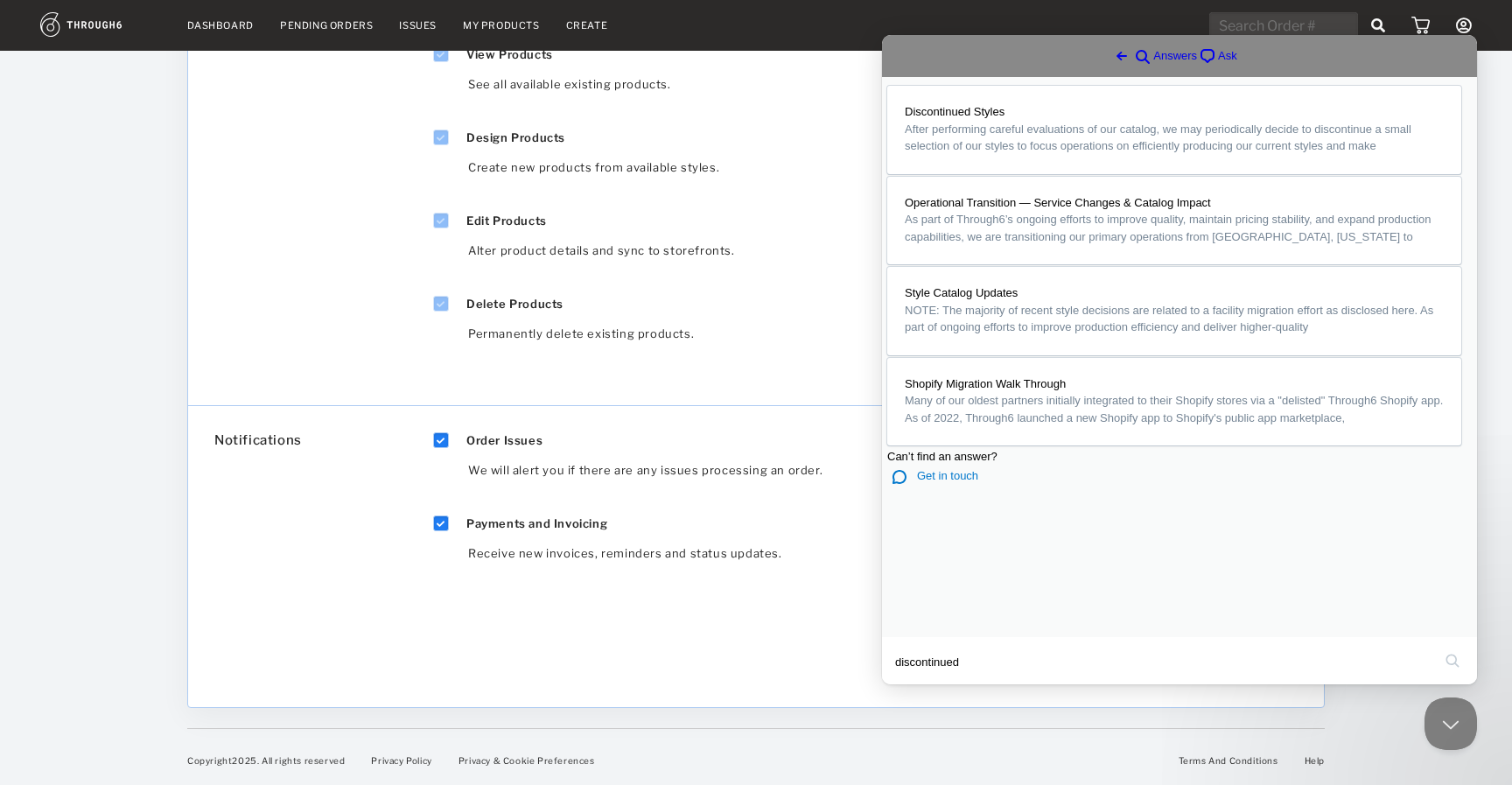
scroll to position [481, 0]
click at [914, 685] on button "Close" at bounding box center [898, 697] width 31 height 23
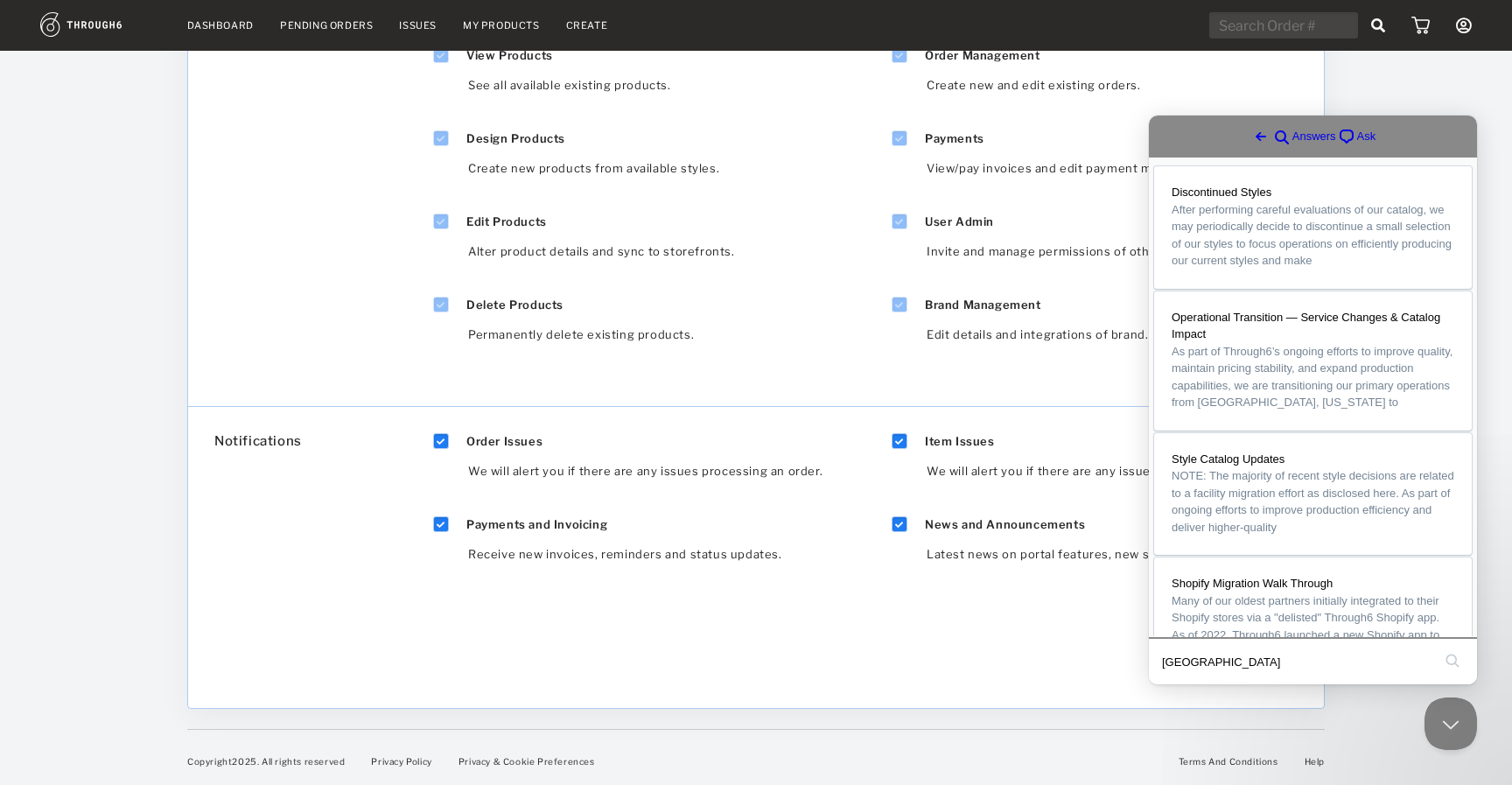
type input "mexico"
click at [1452, 663] on button "search" at bounding box center [1451, 660] width 28 height 28
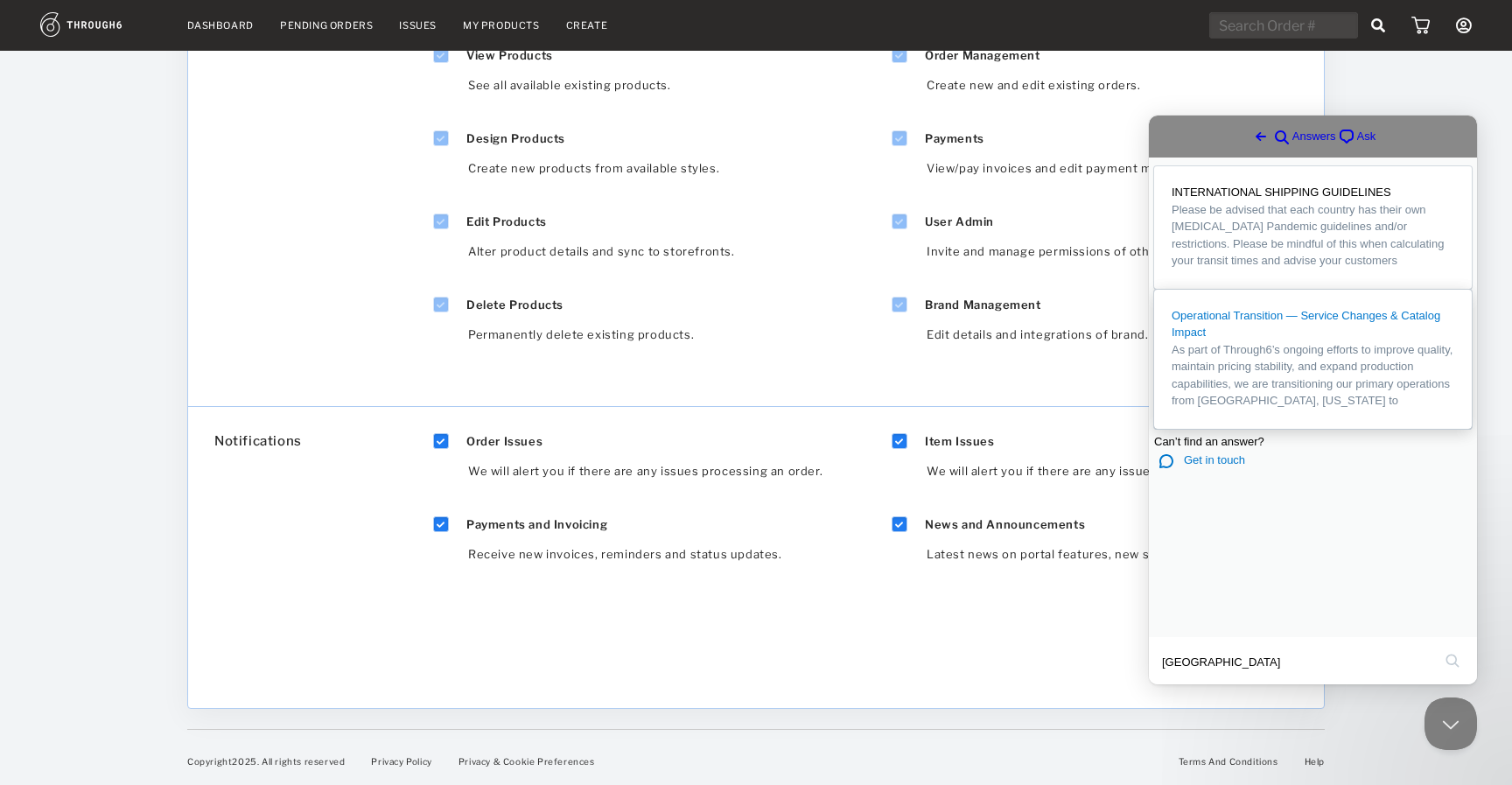
click at [1291, 340] on span "Operational Transition — Service Changes & Catalog Impact" at bounding box center [1306, 324] width 269 height 30
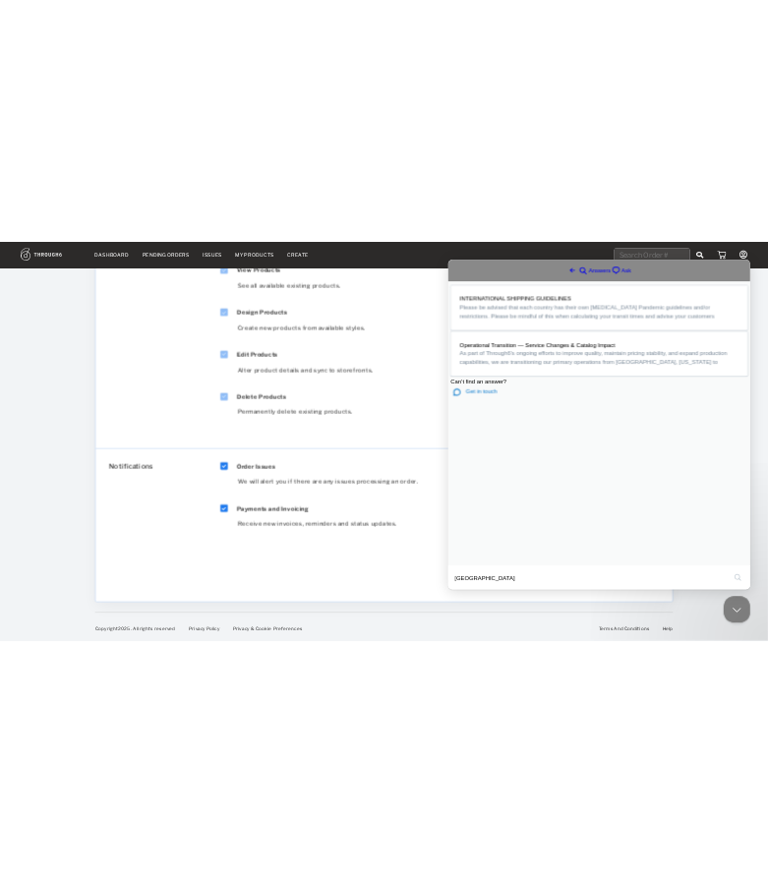
scroll to position [741, 0]
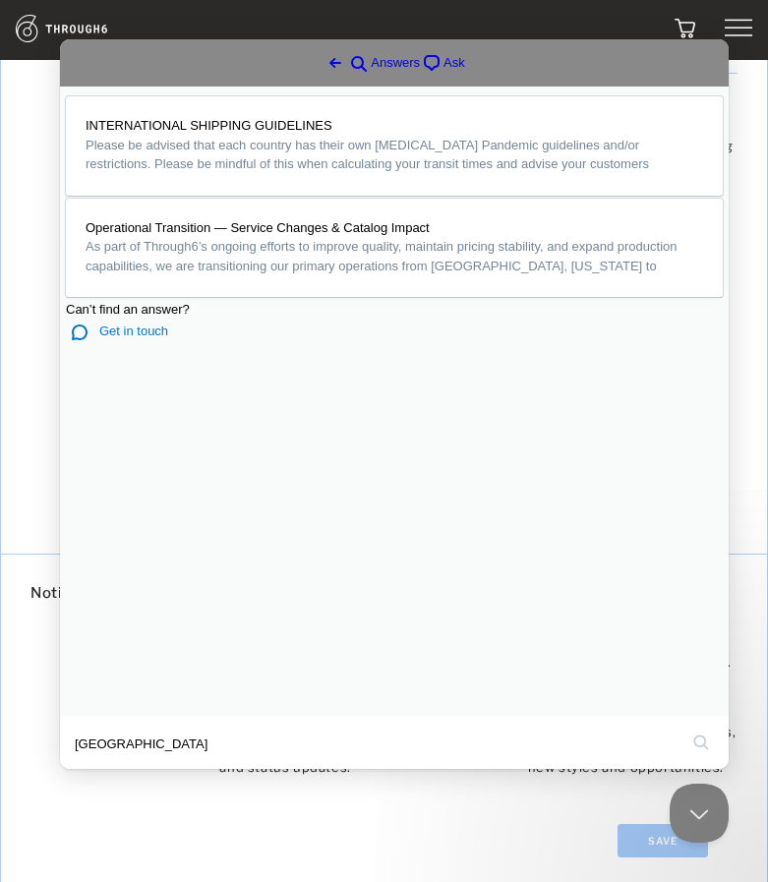
click at [96, 770] on button "Close" at bounding box center [78, 783] width 35 height 26
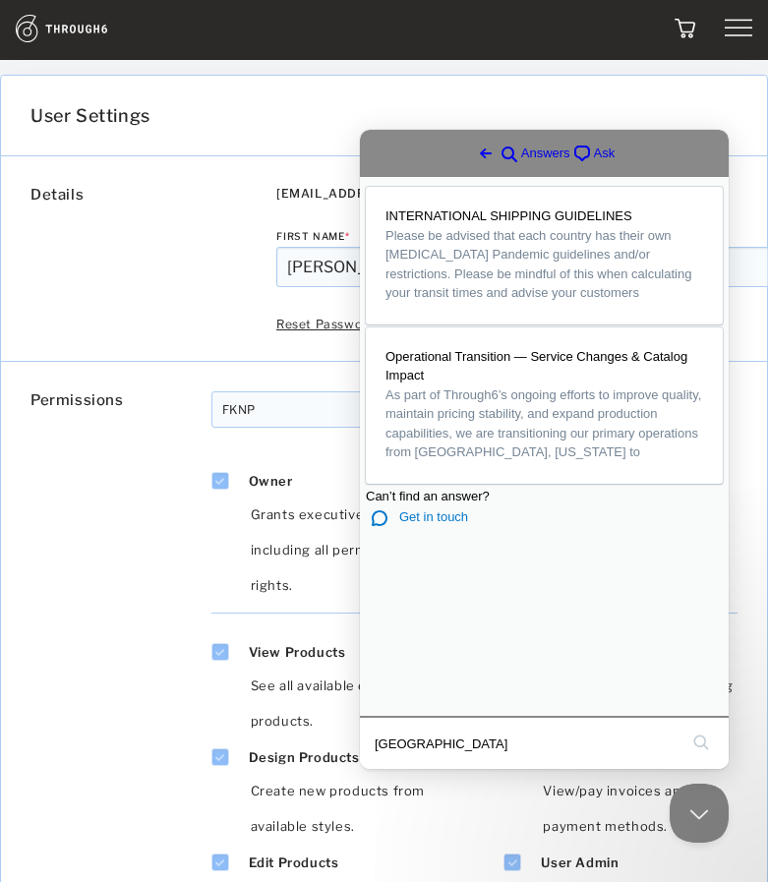
scroll to position [0, 0]
click at [47, 32] on img at bounding box center [84, 29] width 136 height 28
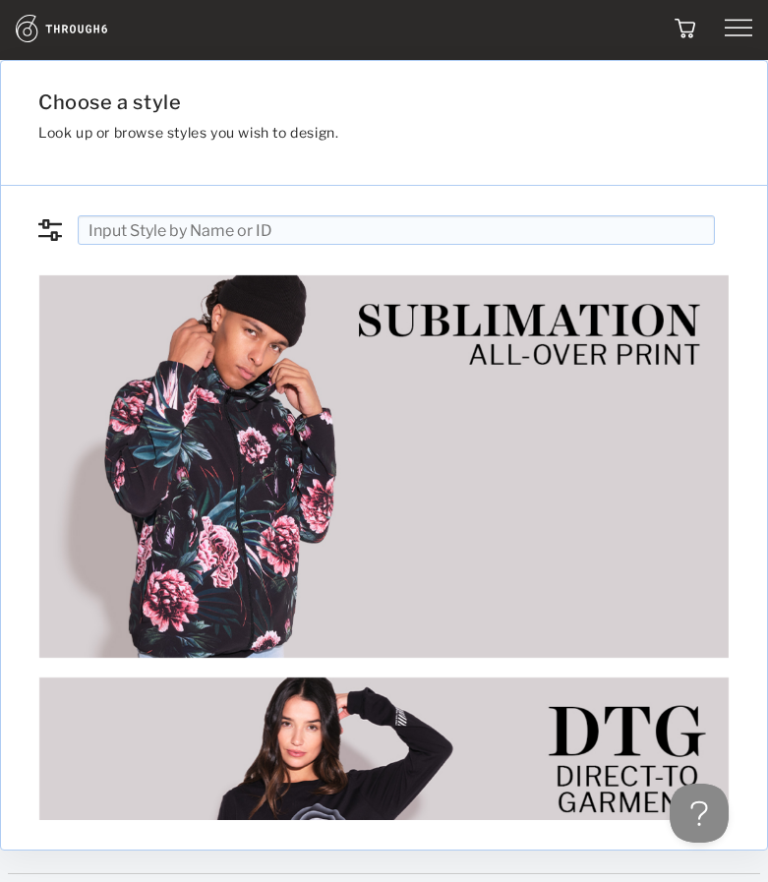
click at [553, 224] on input "text" at bounding box center [396, 229] width 637 height 29
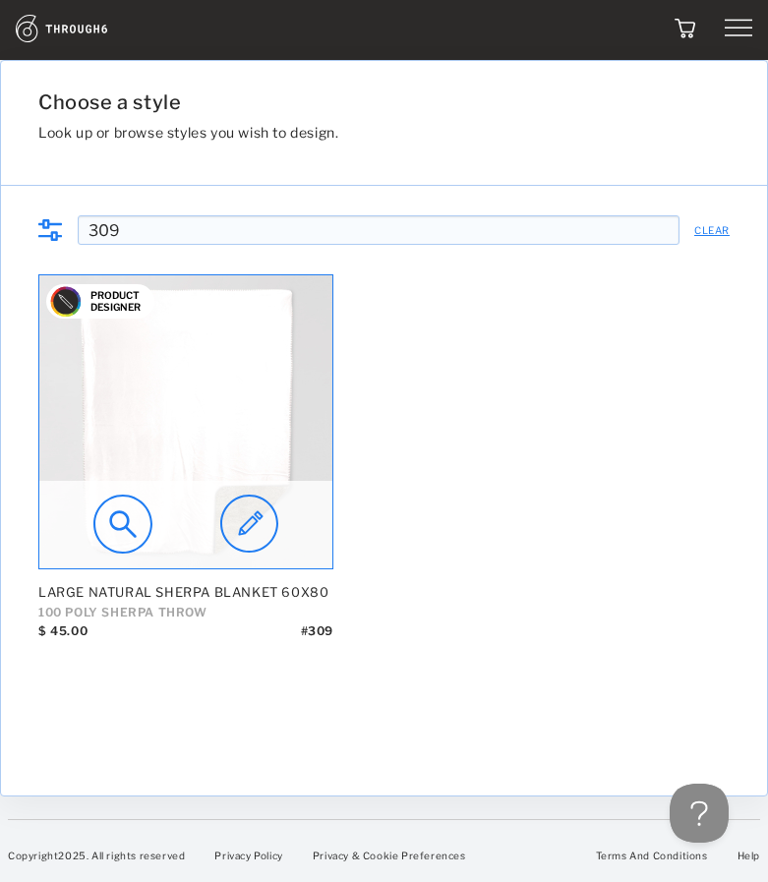
type input "309"
click at [235, 447] on img at bounding box center [185, 421] width 293 height 293
